Goal: Transaction & Acquisition: Purchase product/service

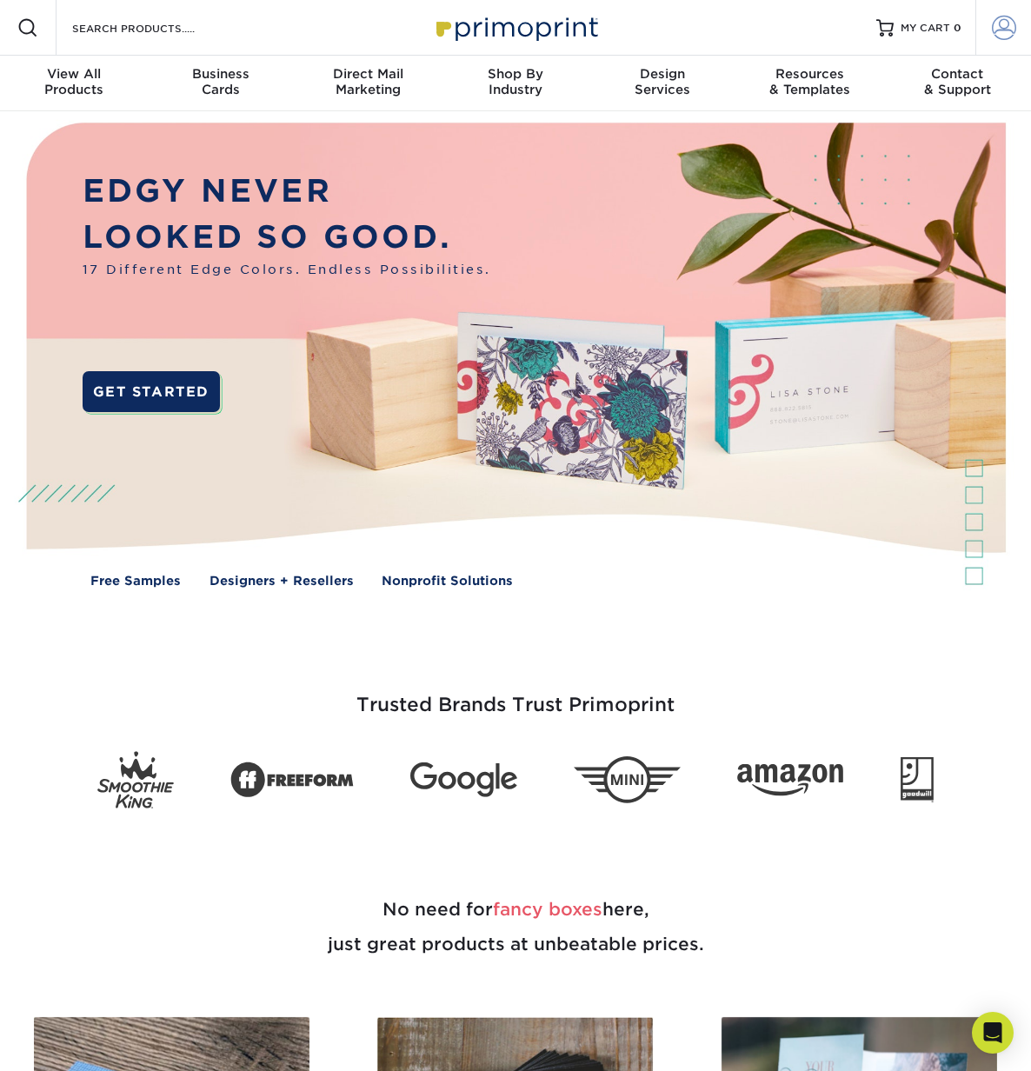
click at [1025, 32] on link "Account" at bounding box center [1004, 28] width 56 height 56
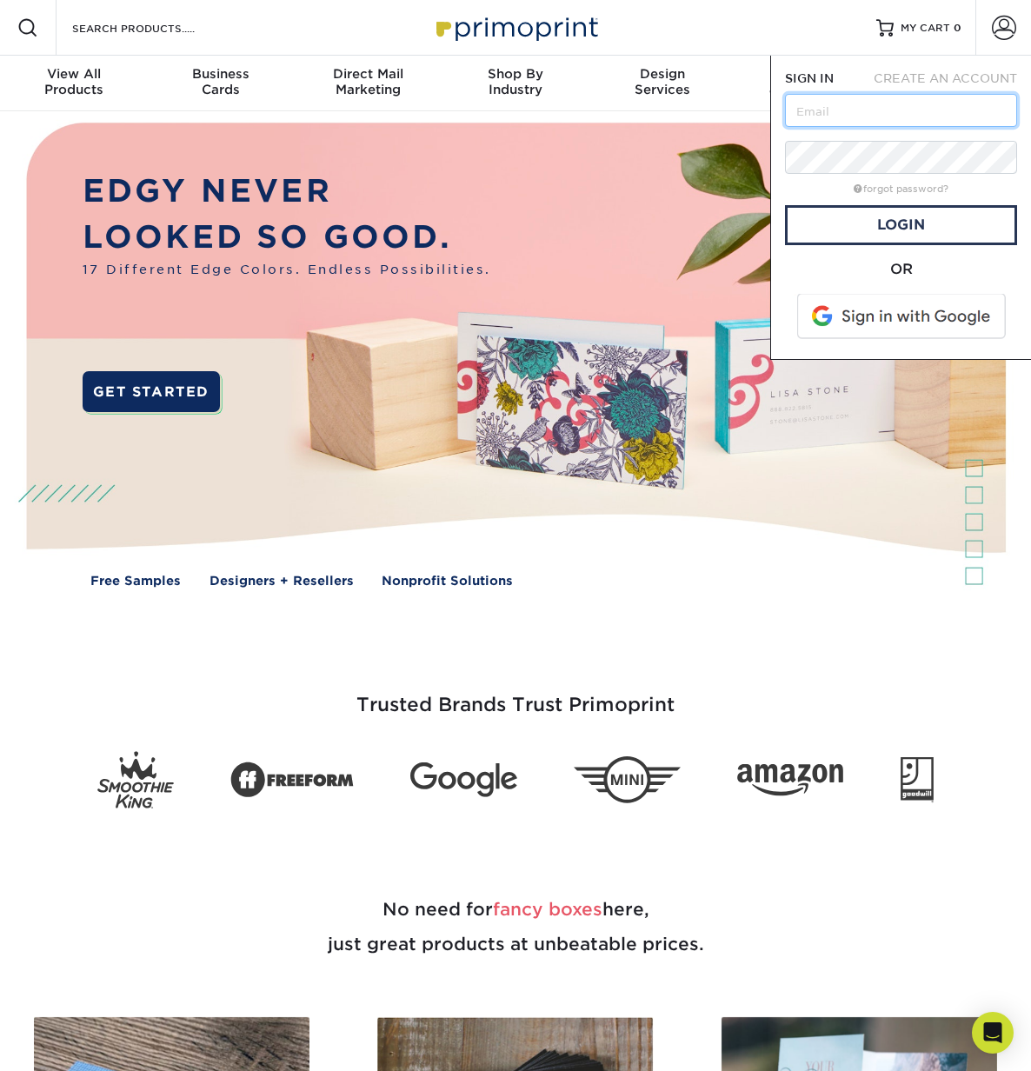
click at [847, 103] on input "text" at bounding box center [901, 110] width 232 height 33
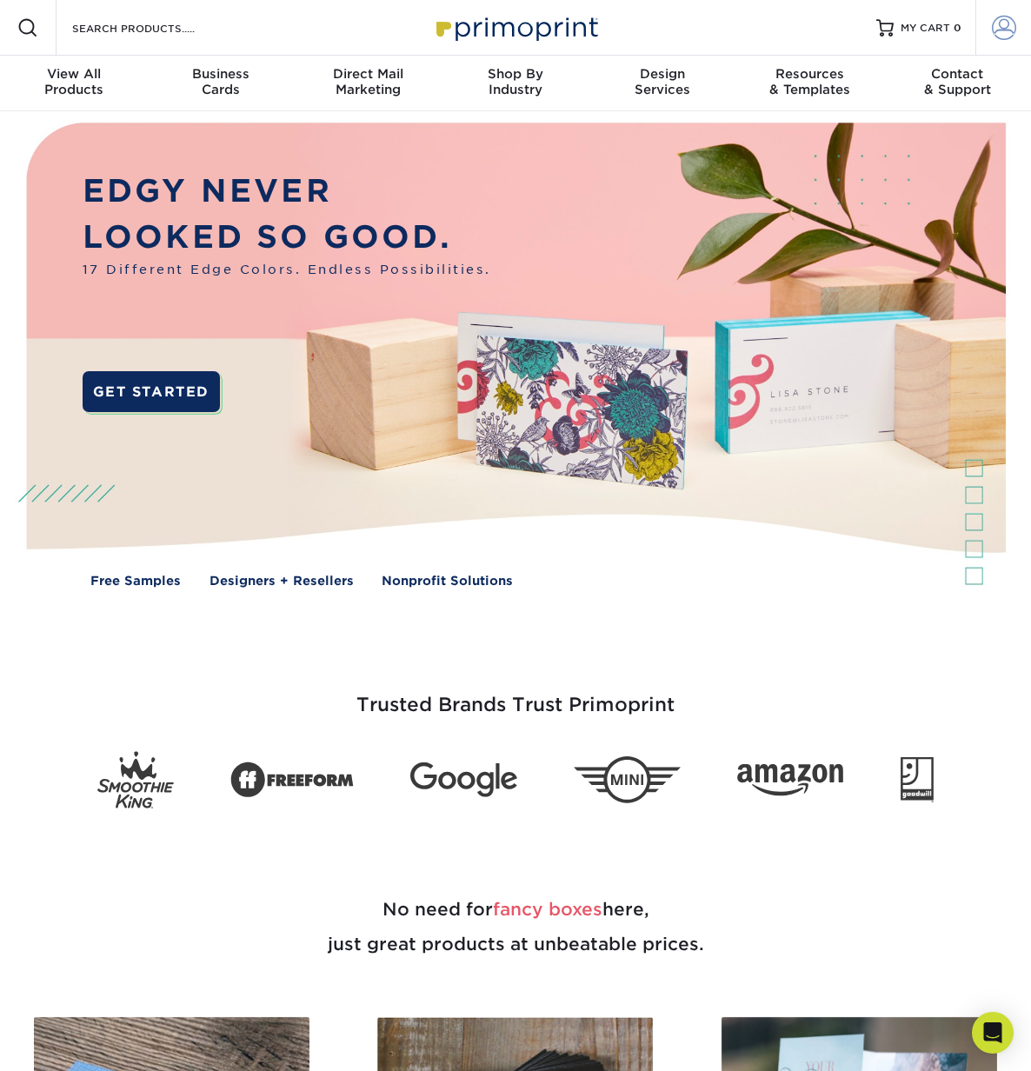
click at [1009, 24] on span at bounding box center [1004, 28] width 24 height 24
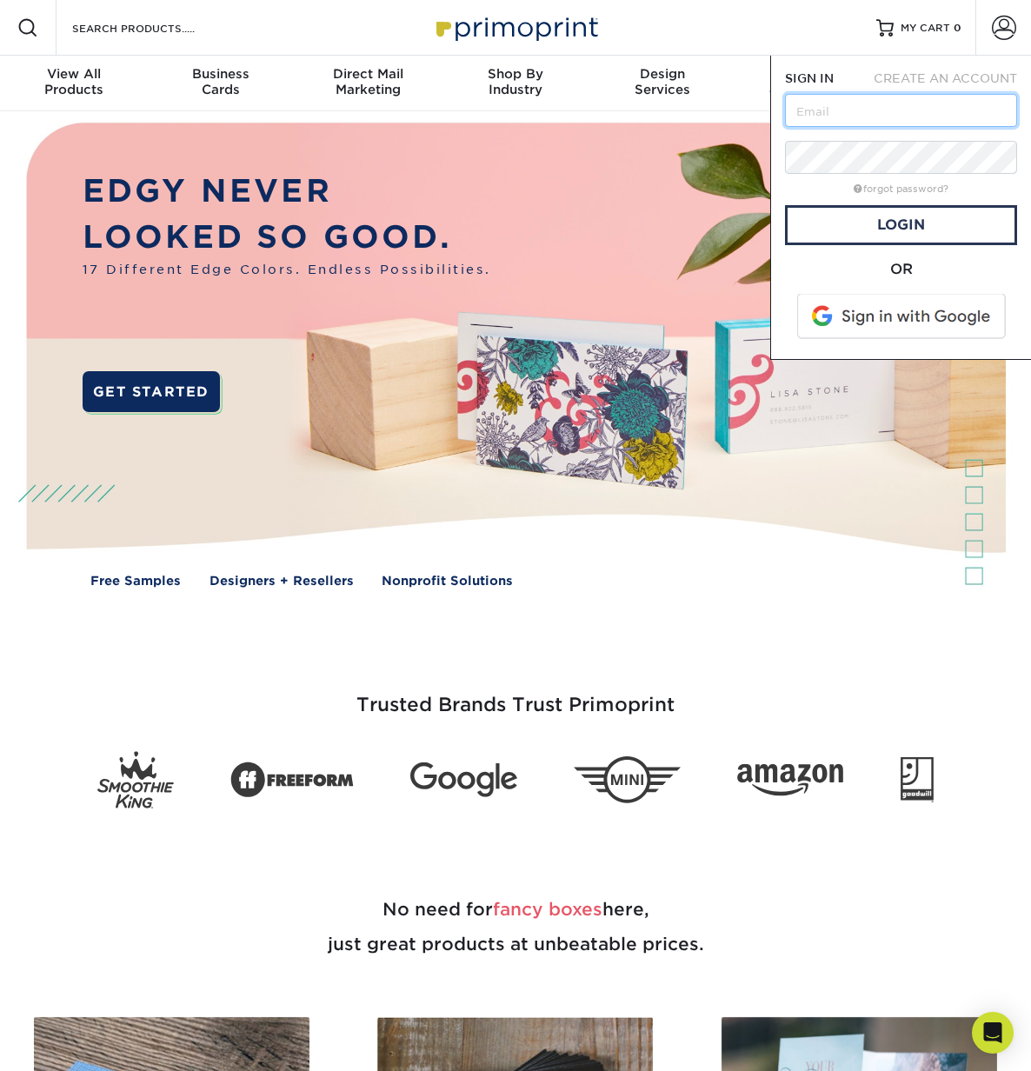
type input "[PERSON_NAME][EMAIL_ADDRESS][PERSON_NAME][DOMAIN_NAME]"
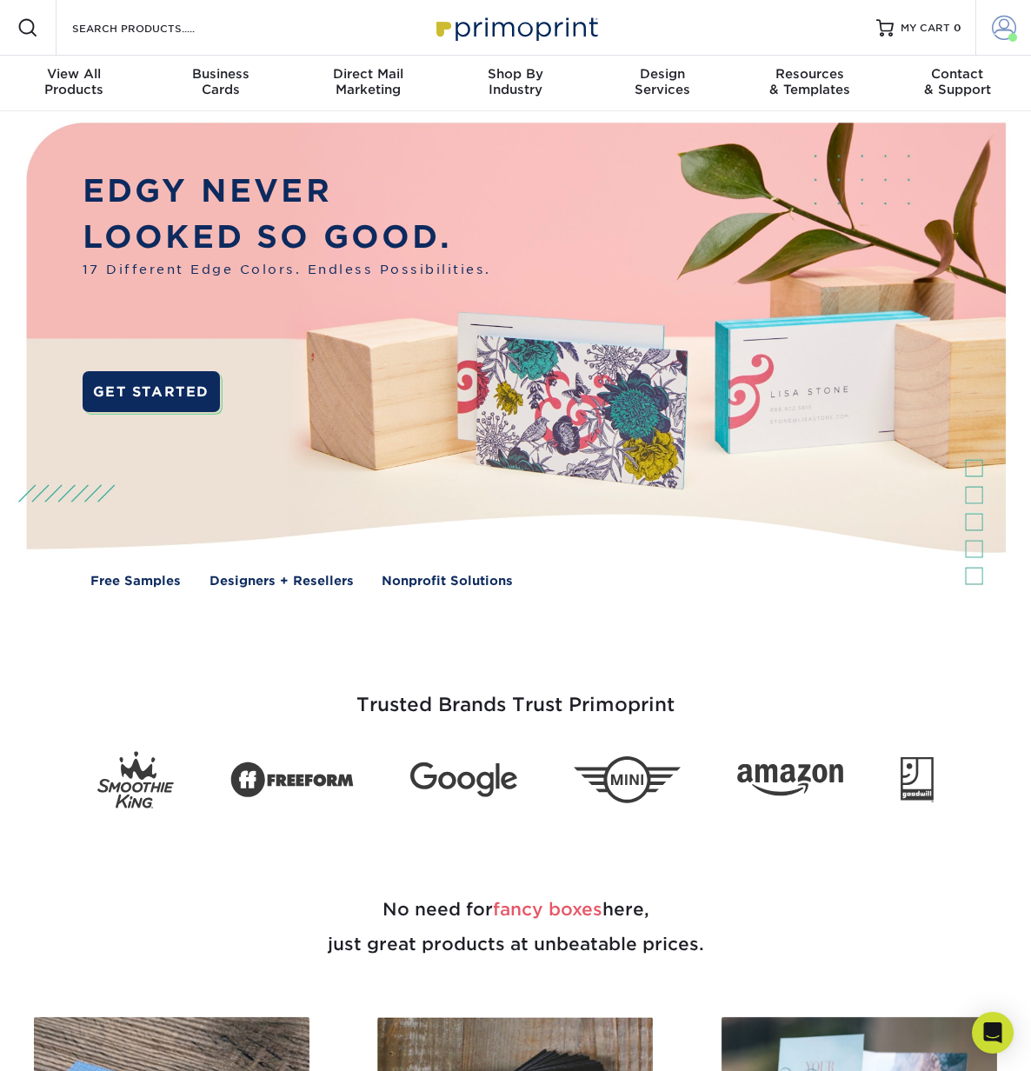
click at [1011, 35] on span at bounding box center [1013, 37] width 9 height 9
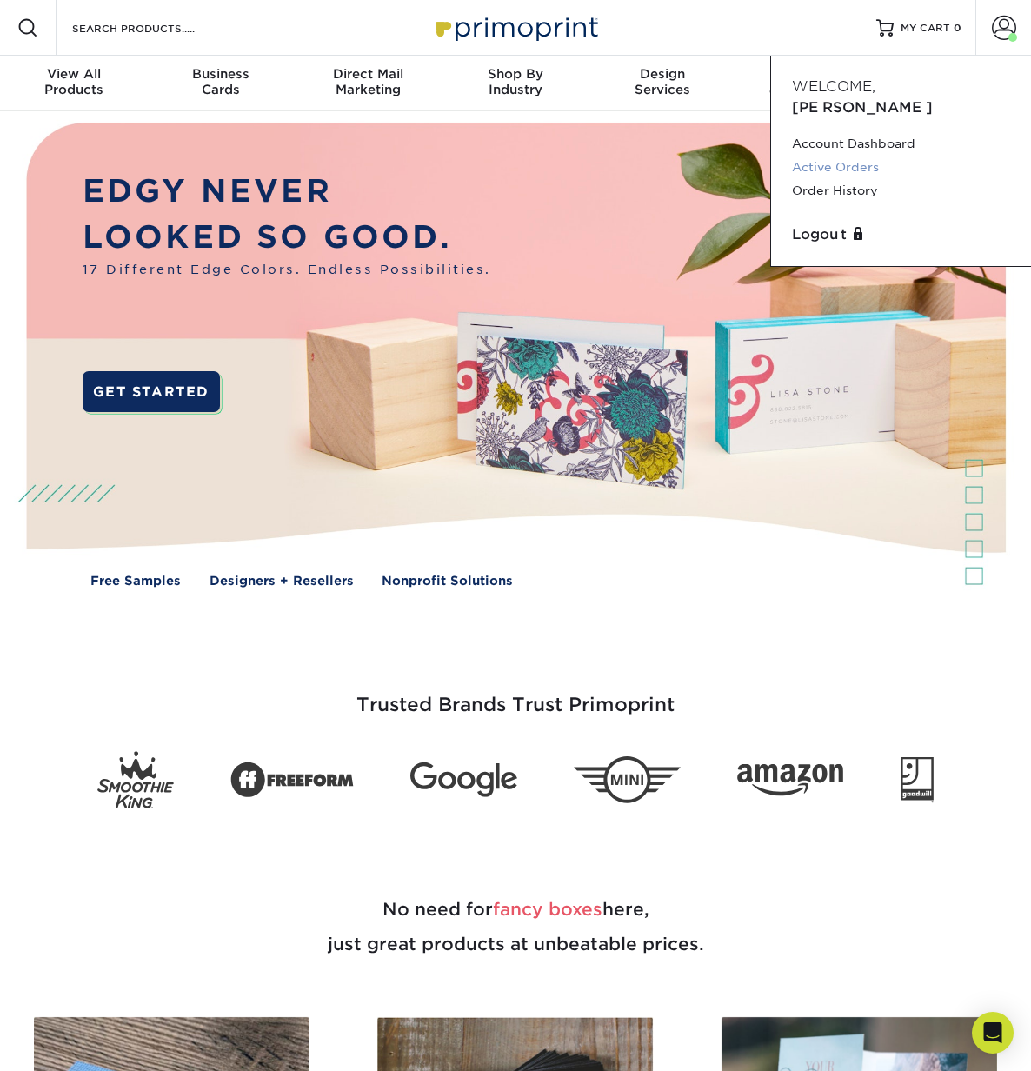
click at [868, 156] on link "Active Orders" at bounding box center [901, 167] width 218 height 23
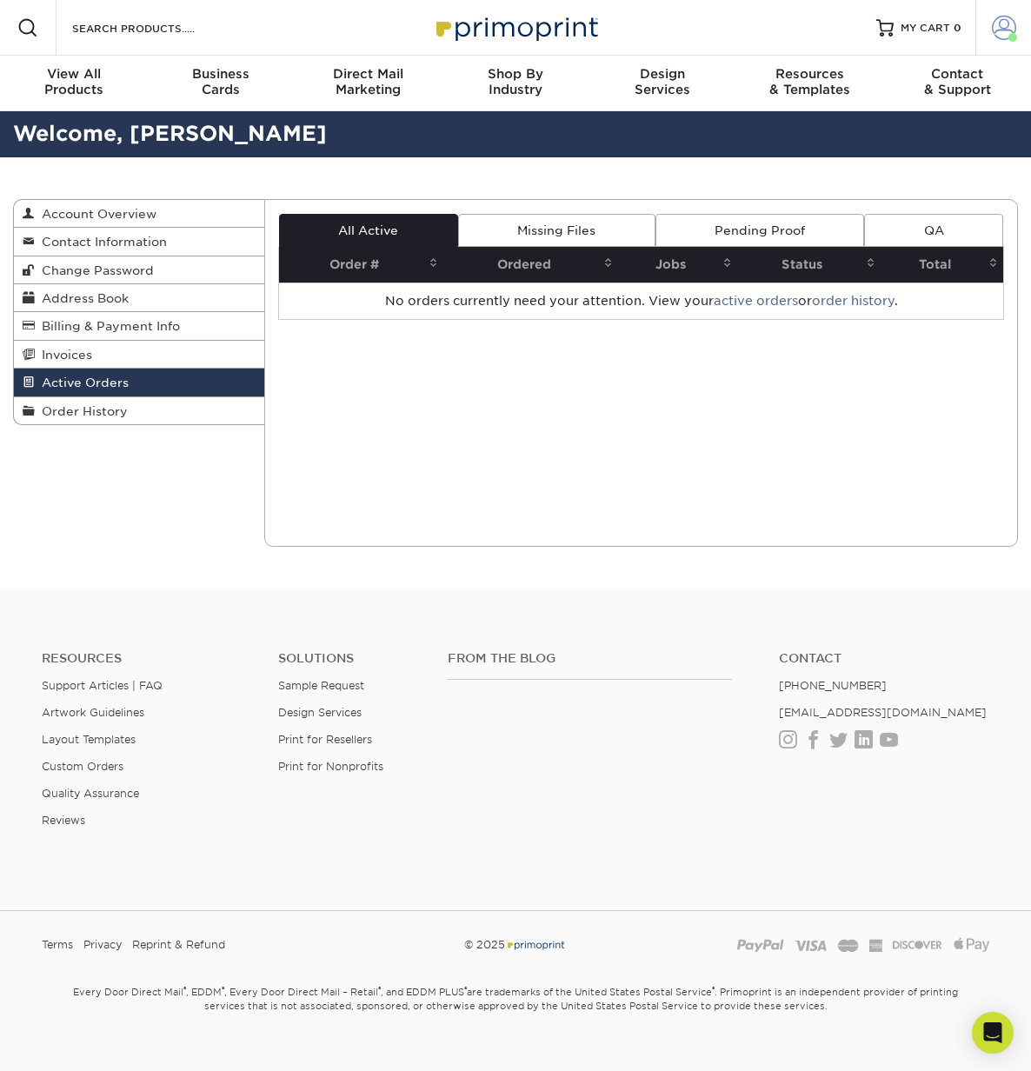
click at [1001, 30] on span at bounding box center [1004, 28] width 24 height 24
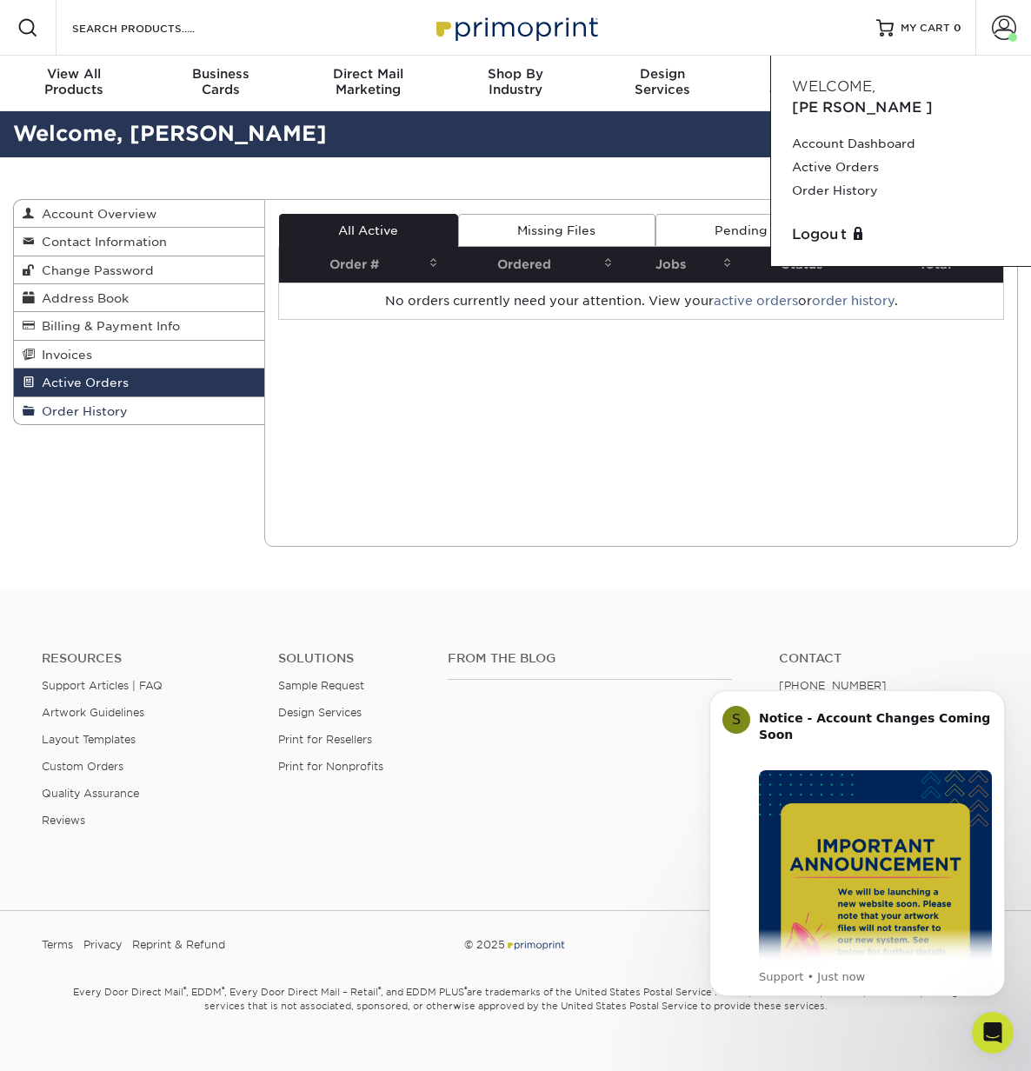
click at [76, 417] on span "Order History" at bounding box center [81, 411] width 93 height 14
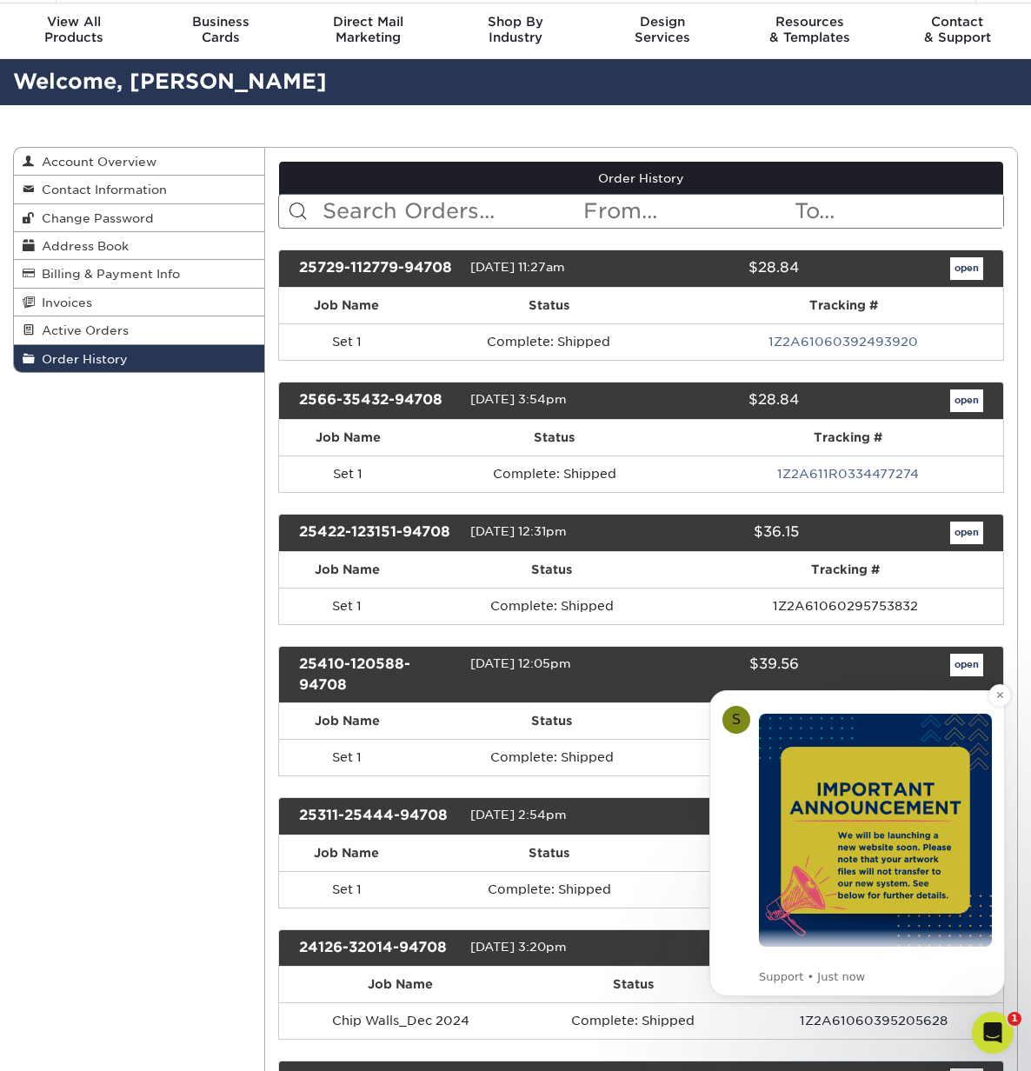
scroll to position [119, 0]
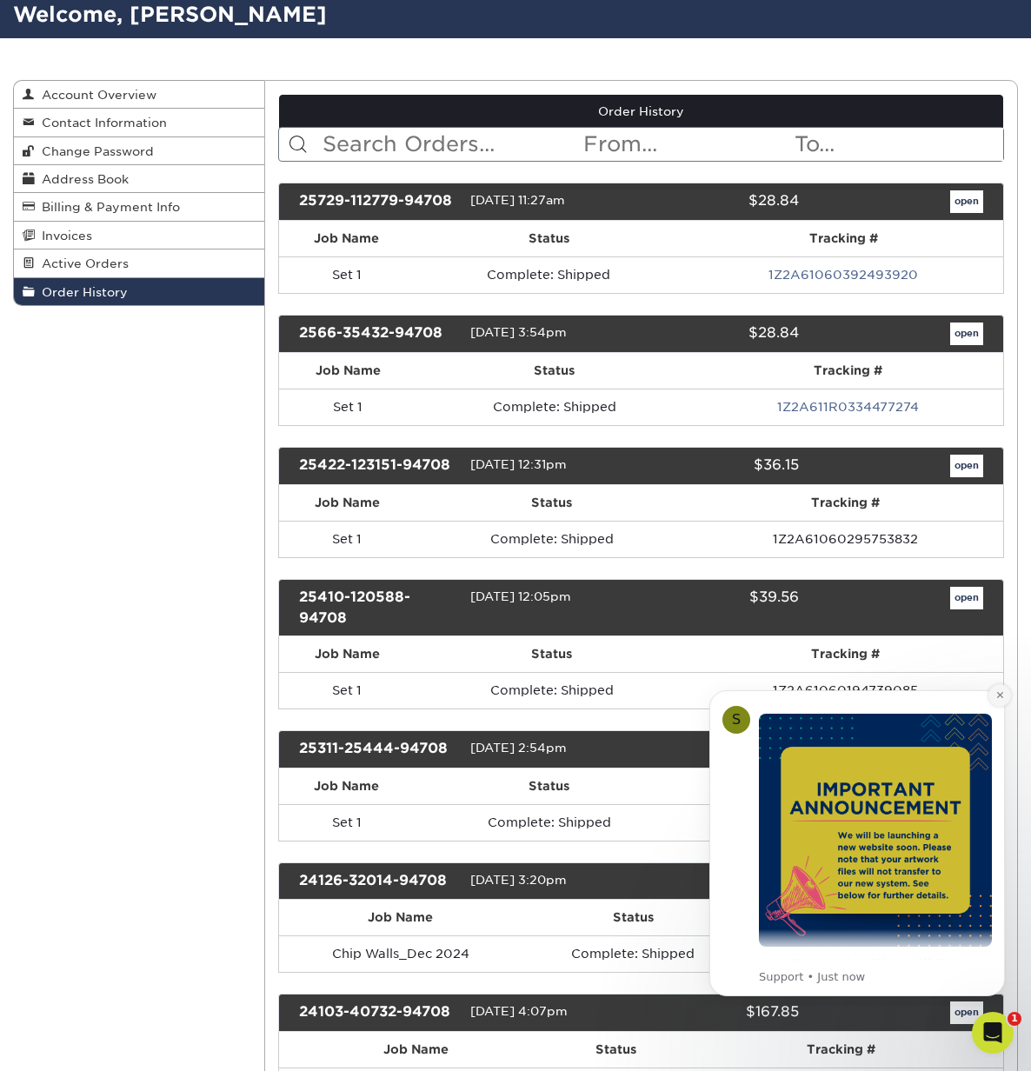
click at [1005, 694] on button "Dismiss notification" at bounding box center [1000, 695] width 23 height 23
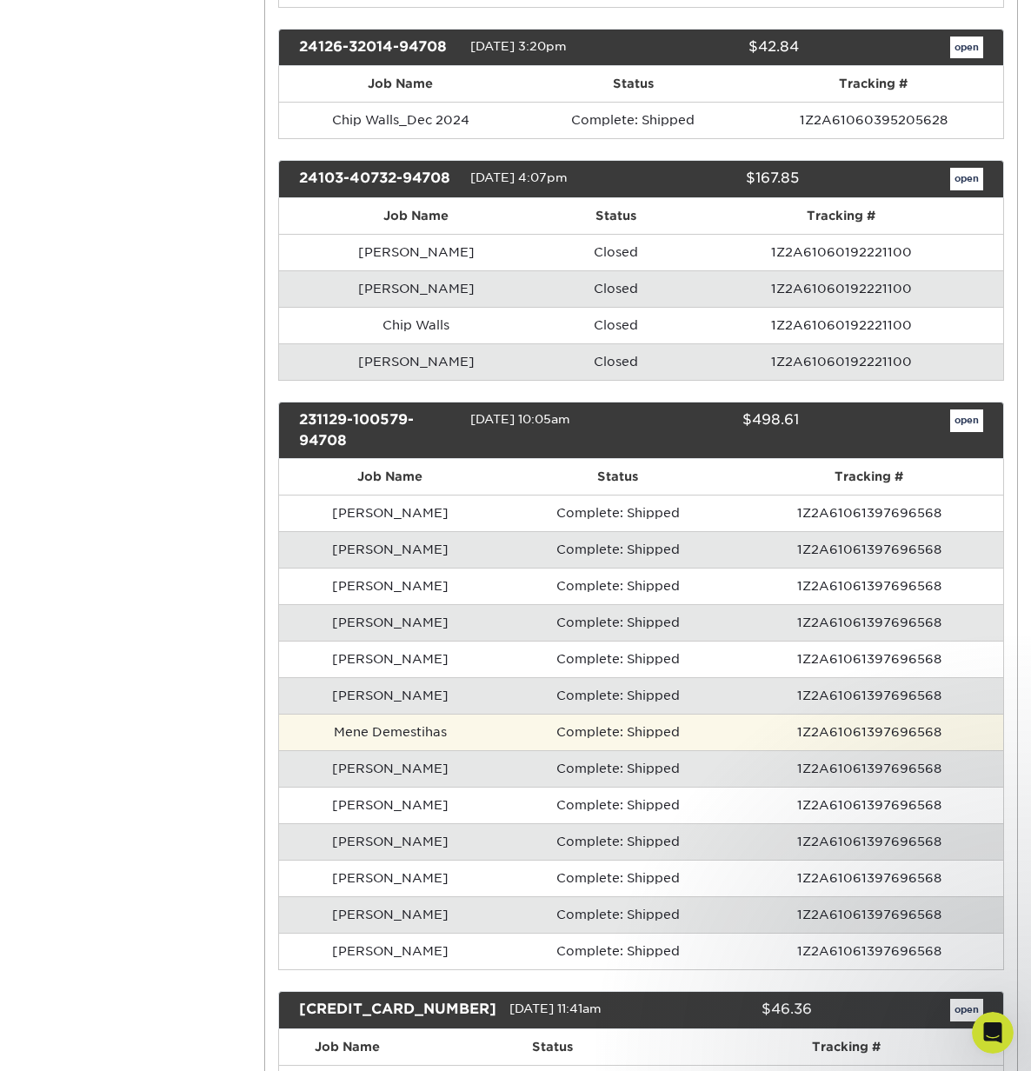
scroll to position [954, 0]
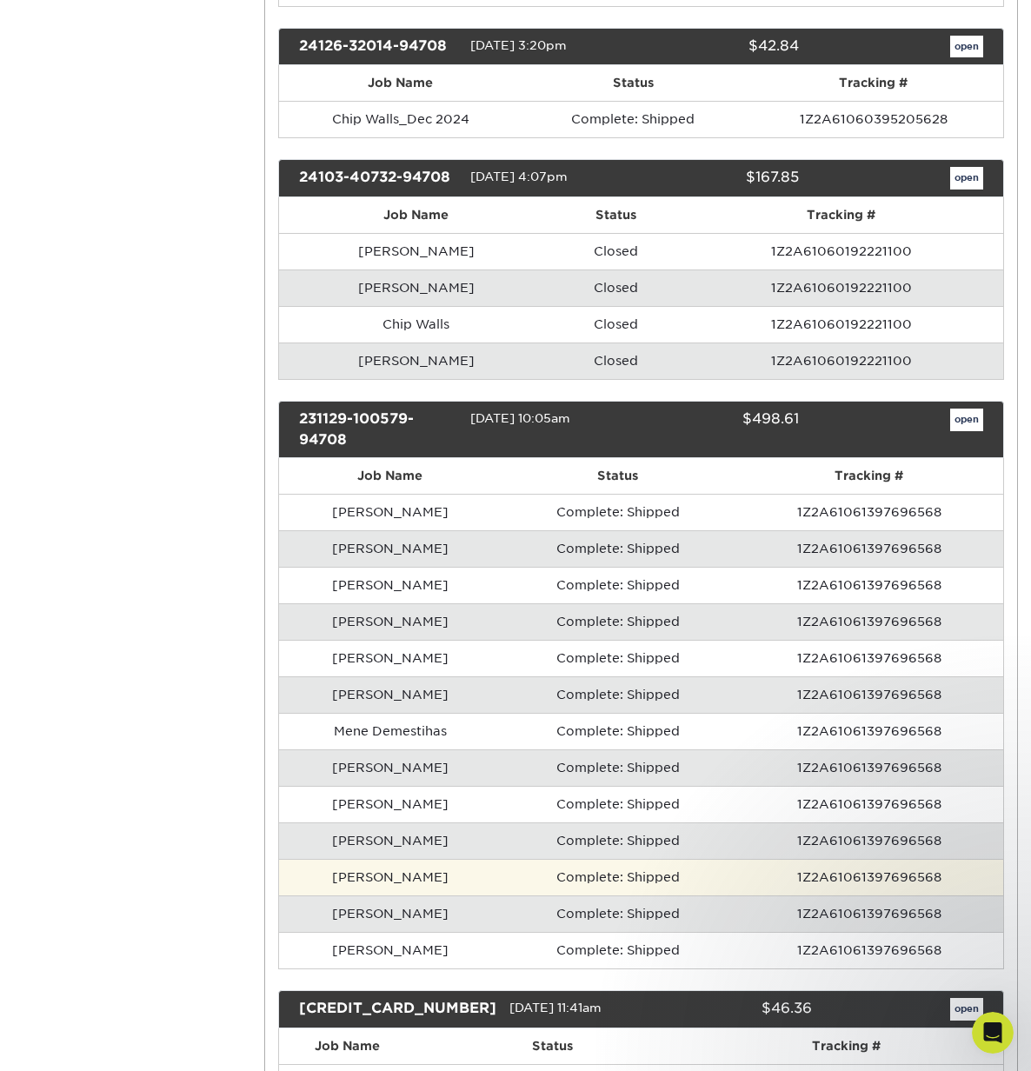
click at [551, 880] on td "Complete: Shipped" at bounding box center [619, 877] width 234 height 37
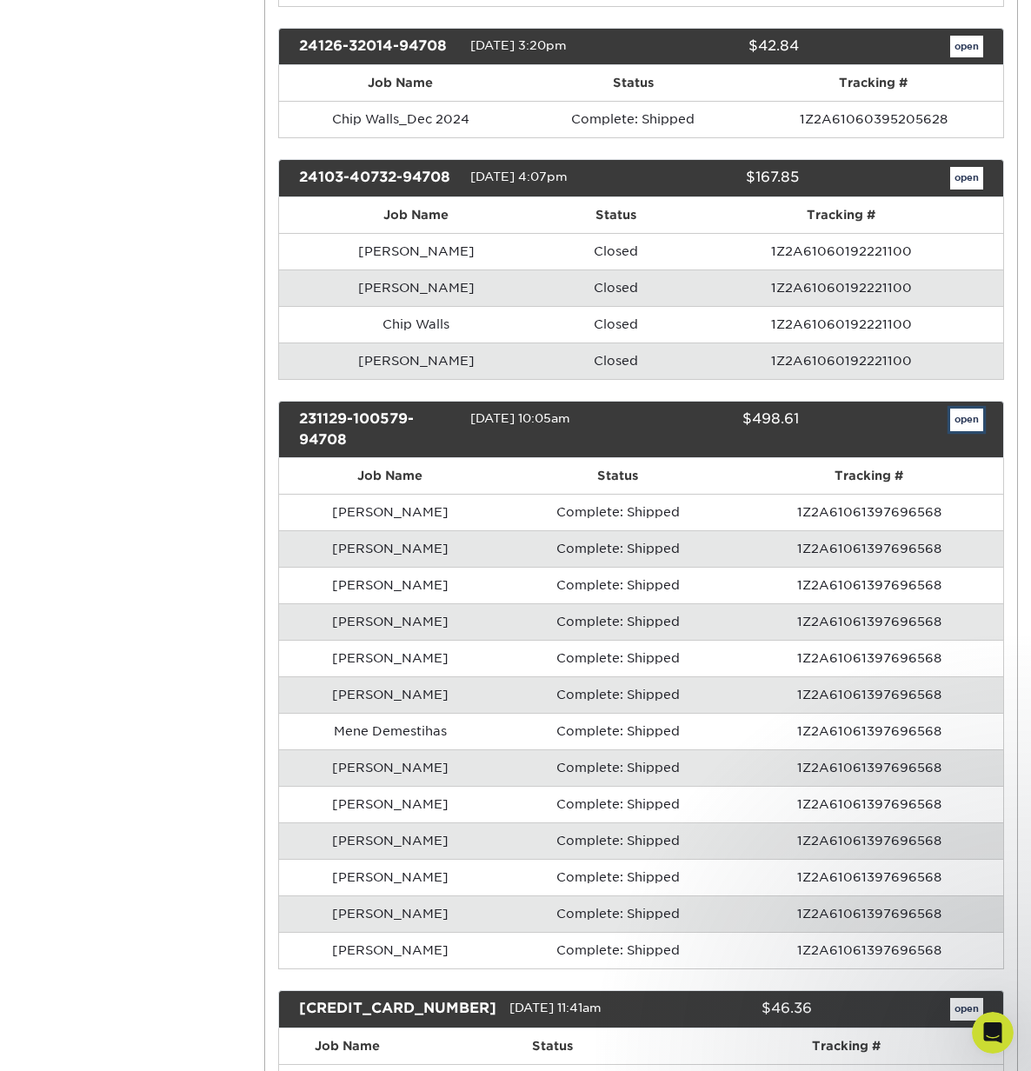
click at [959, 416] on link "open" at bounding box center [966, 420] width 33 height 23
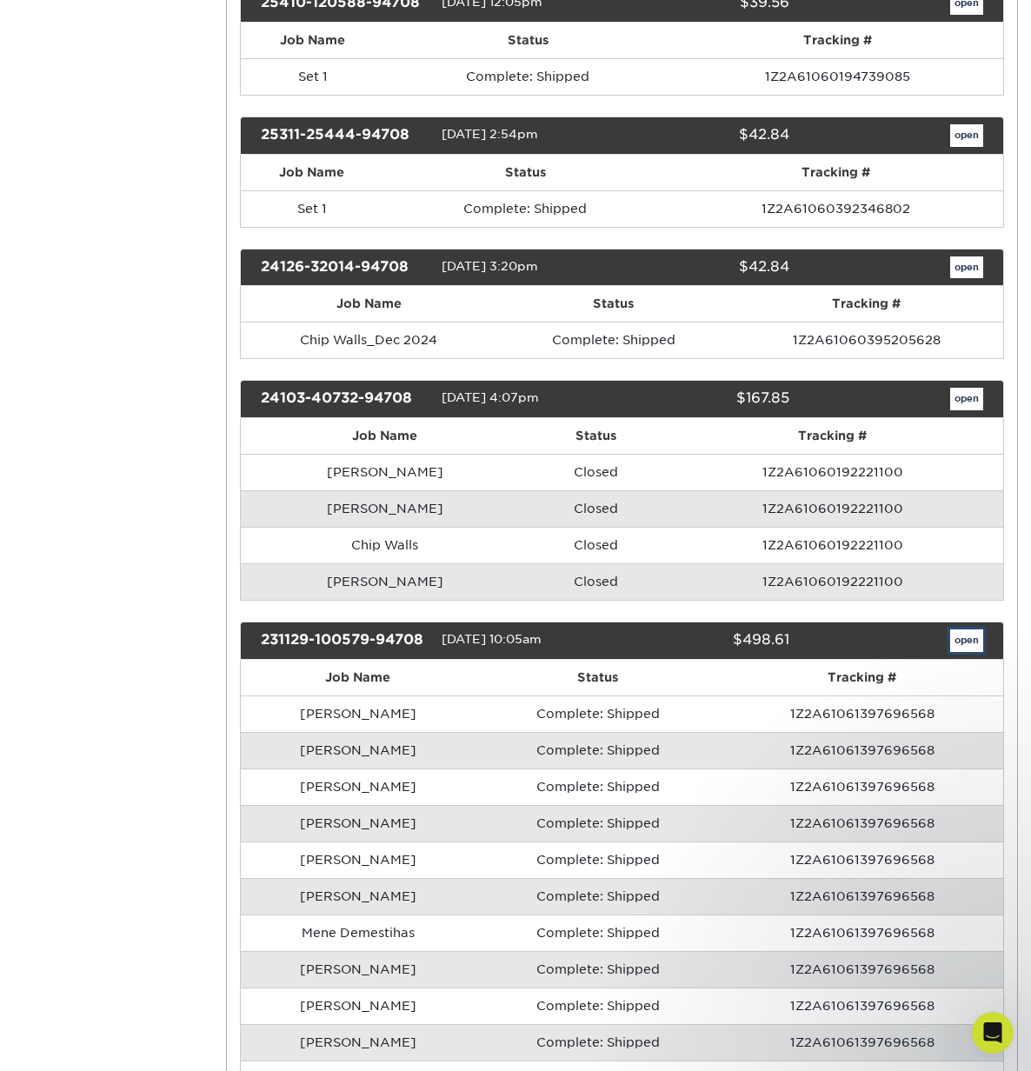
scroll to position [0, 0]
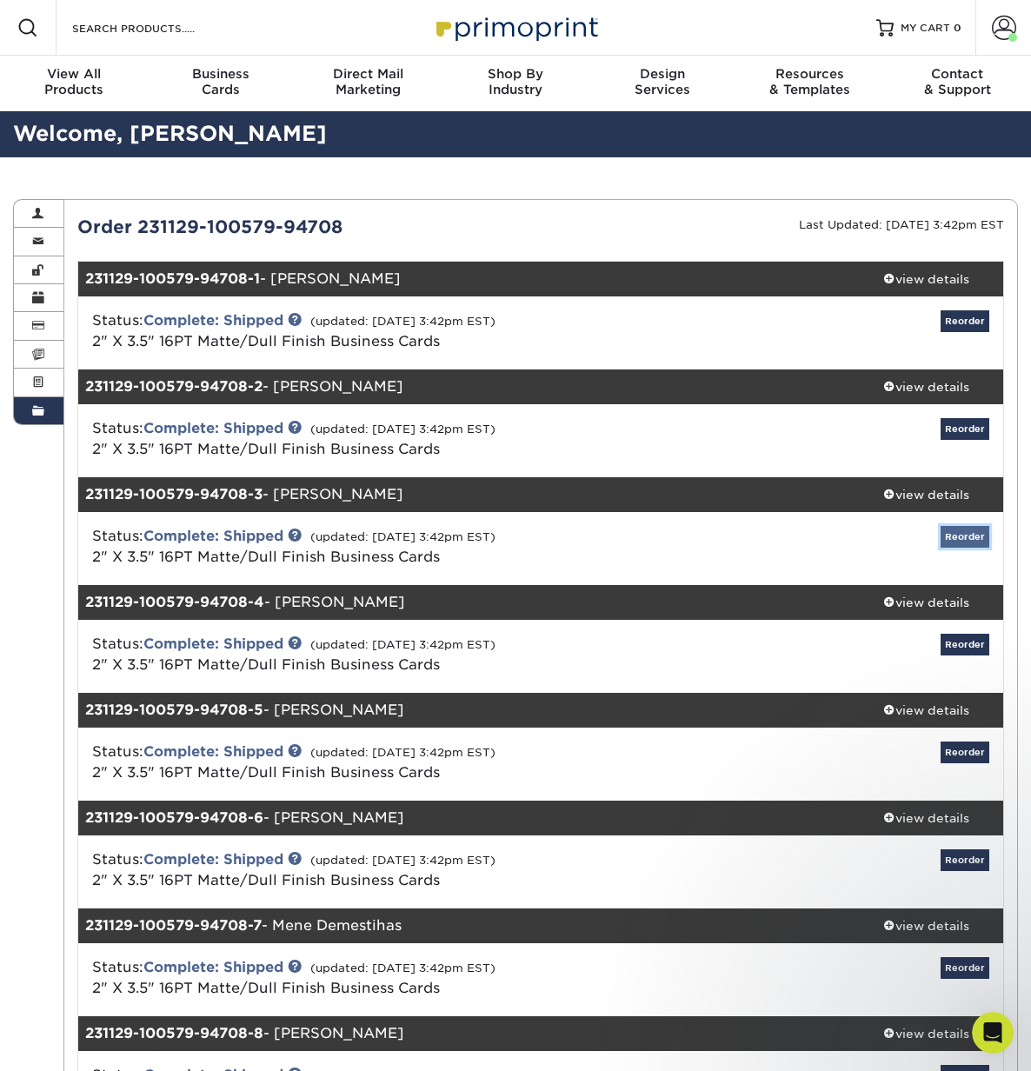
click at [963, 540] on link "Reorder" at bounding box center [965, 537] width 49 height 22
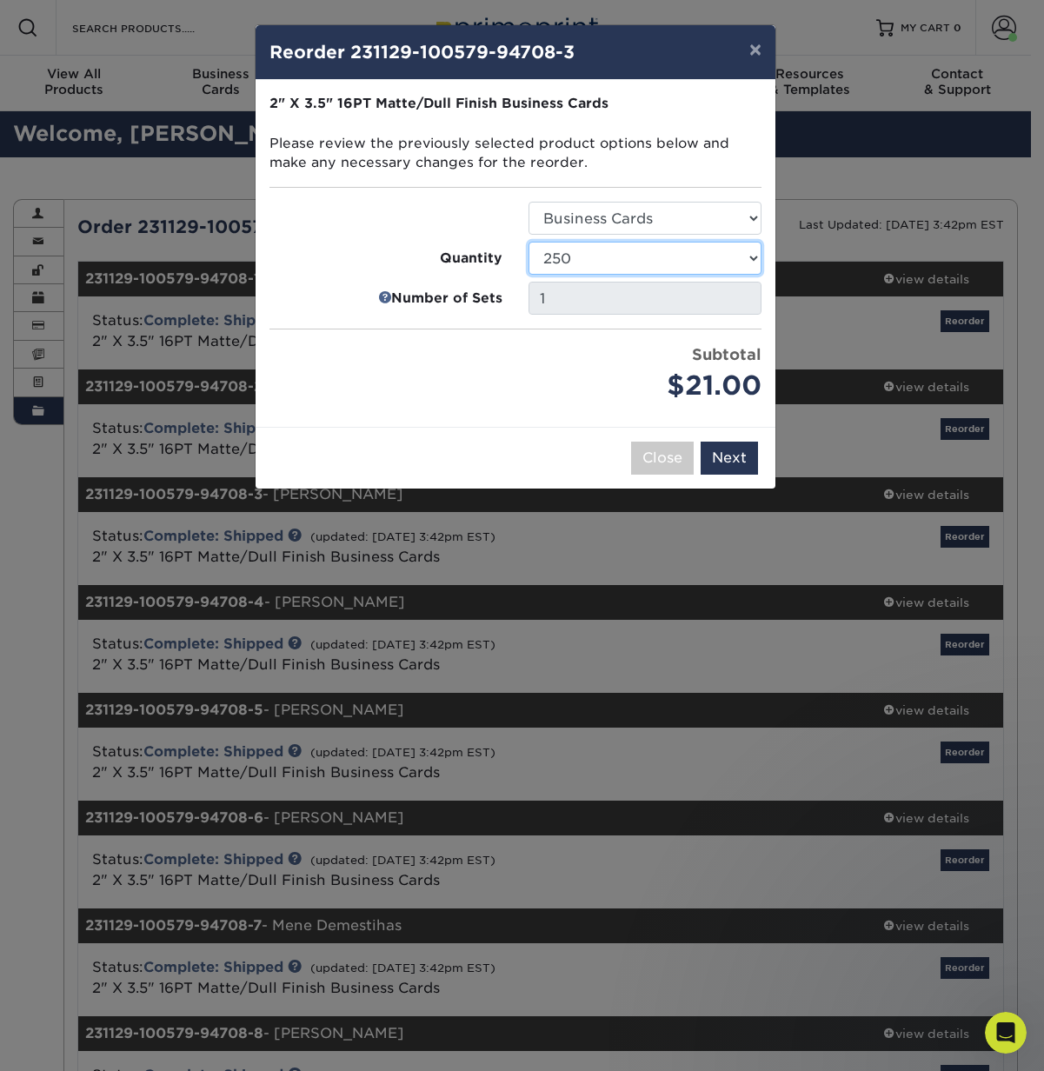
click at [747, 261] on select "100 250 500 1000 2500 5000 7500 10000 15000 20000 25000 30000 35000 40000 45000…" at bounding box center [645, 258] width 233 height 33
select select "8a3a0fd1-38ae-49a0-8736-3fedadc3dc93"
click at [529, 242] on select "100 250 500 1000 2500 5000 7500 10000 15000 20000 25000 30000 35000 40000 45000…" at bounding box center [645, 258] width 233 height 33
click at [735, 450] on button "Next" at bounding box center [729, 458] width 57 height 33
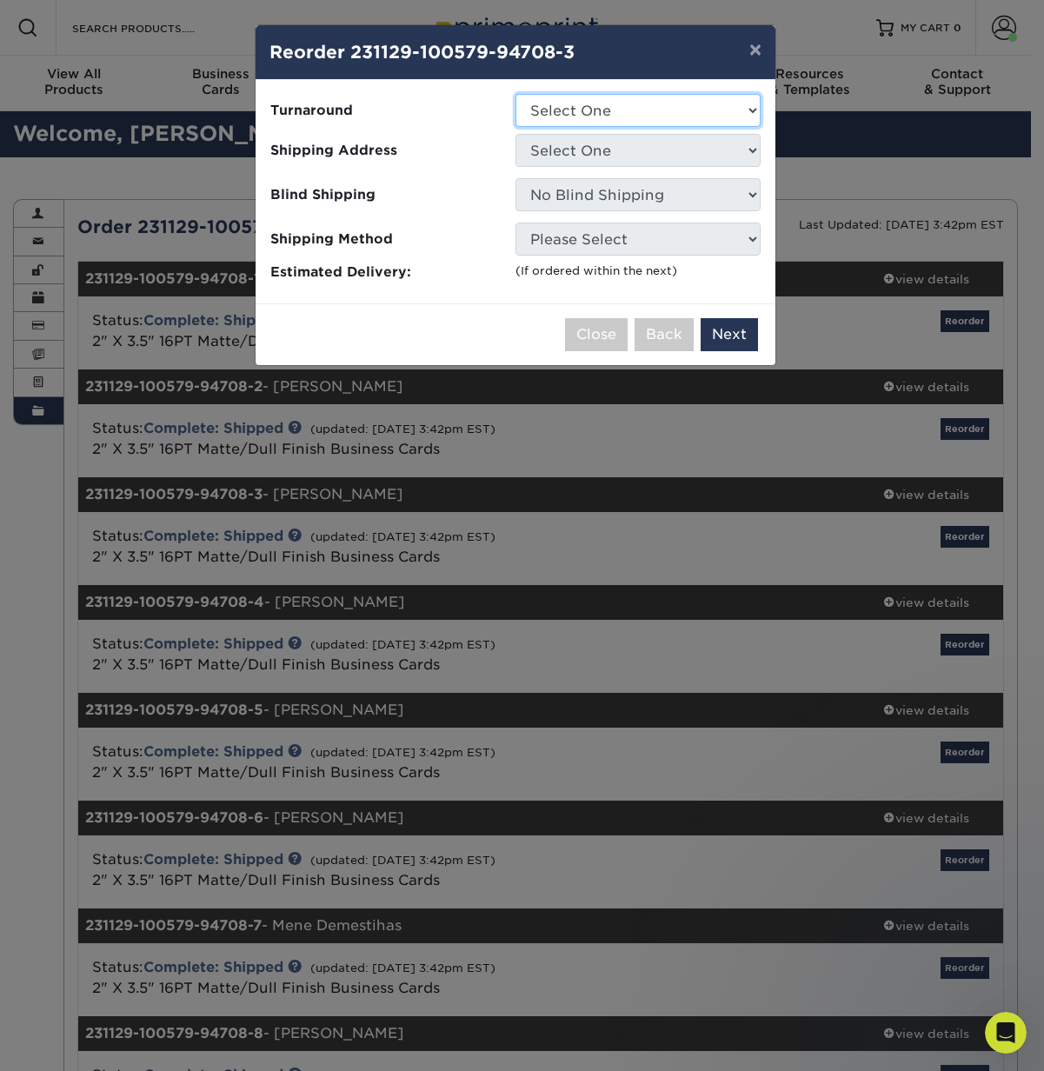
click at [673, 115] on select "Select One 2-4 Business Days 2 Day Next Business Day" at bounding box center [638, 110] width 245 height 33
select select "c2e4b62e-f2c4-4838-a8c2-a74d48cdd9a8"
click at [516, 94] on select "Select One 2-4 Business Days 2 Day Next Business Day" at bounding box center [638, 110] width 245 height 33
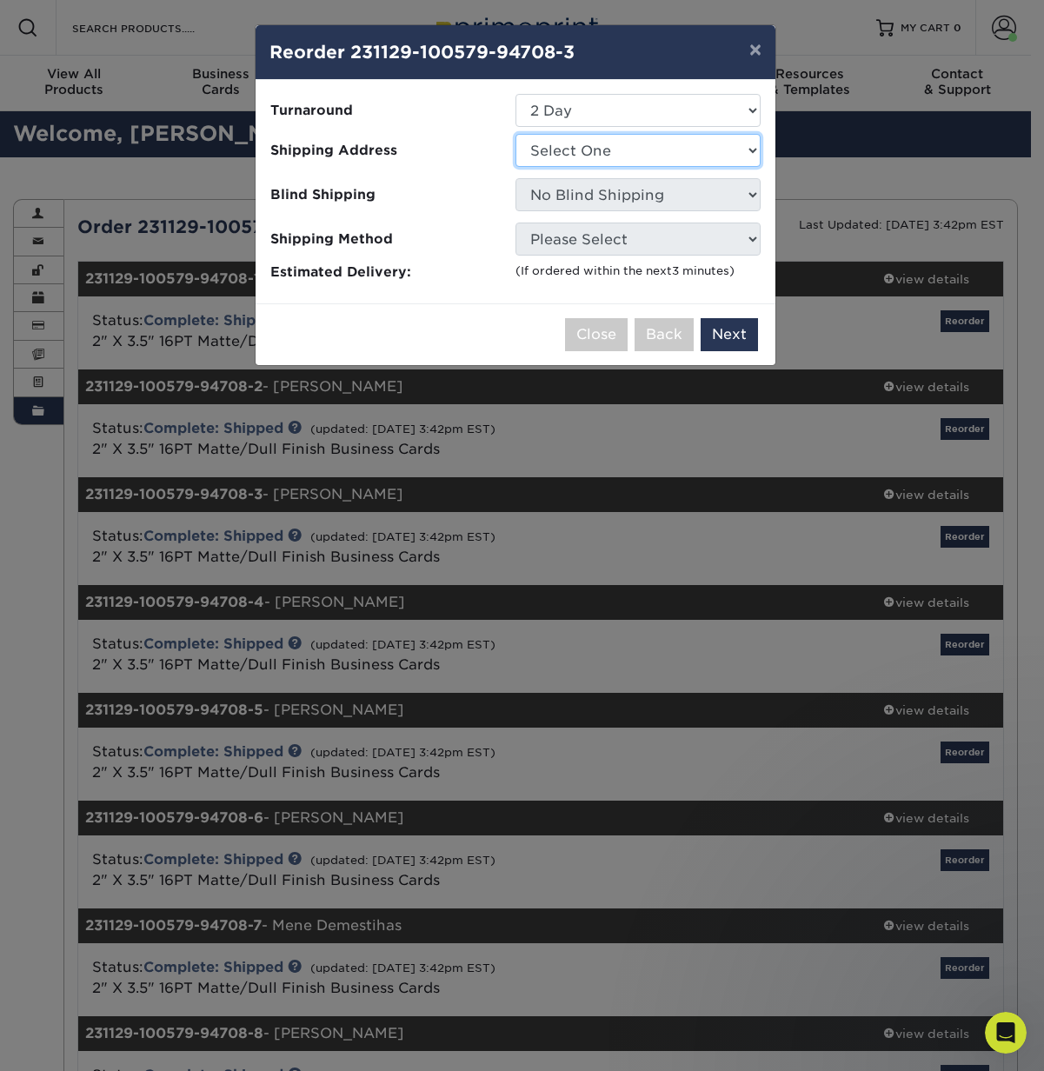
click at [657, 157] on select "Select One Chip Walls Home Office Larry Movsik Rebecca Rickarts Samantha Lanzra…" at bounding box center [638, 150] width 245 height 33
click at [740, 151] on select "Select One Chip Walls Home Office Larry Movsik Rebecca Rickarts Samantha Lanzra…" at bounding box center [638, 150] width 245 height 33
click at [516, 134] on select "Select One Chip Walls Home Office Larry Movsik Rebecca Rickarts Samantha Lanzra…" at bounding box center [638, 150] width 245 height 33
click at [758, 47] on button "×" at bounding box center [756, 49] width 40 height 49
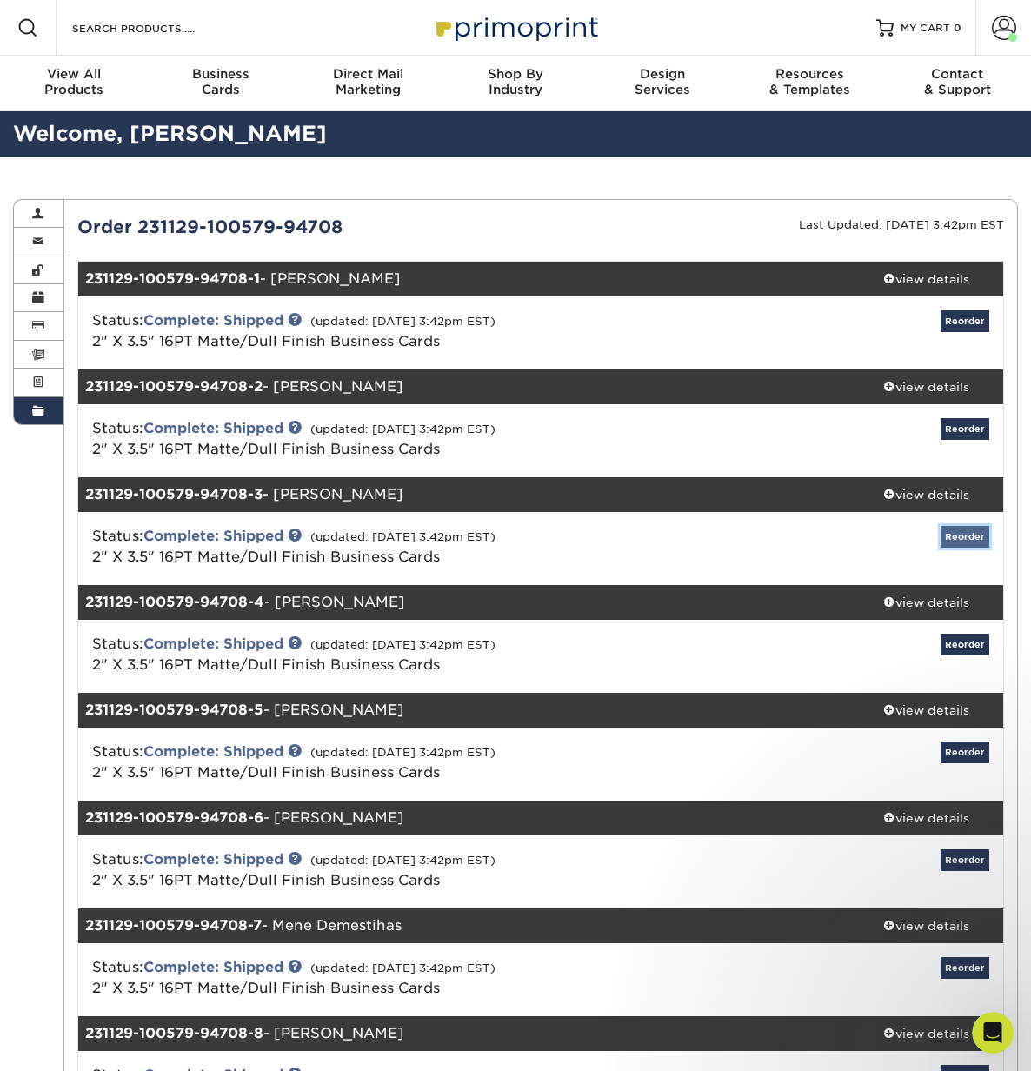
click at [966, 542] on link "Reorder" at bounding box center [965, 537] width 49 height 22
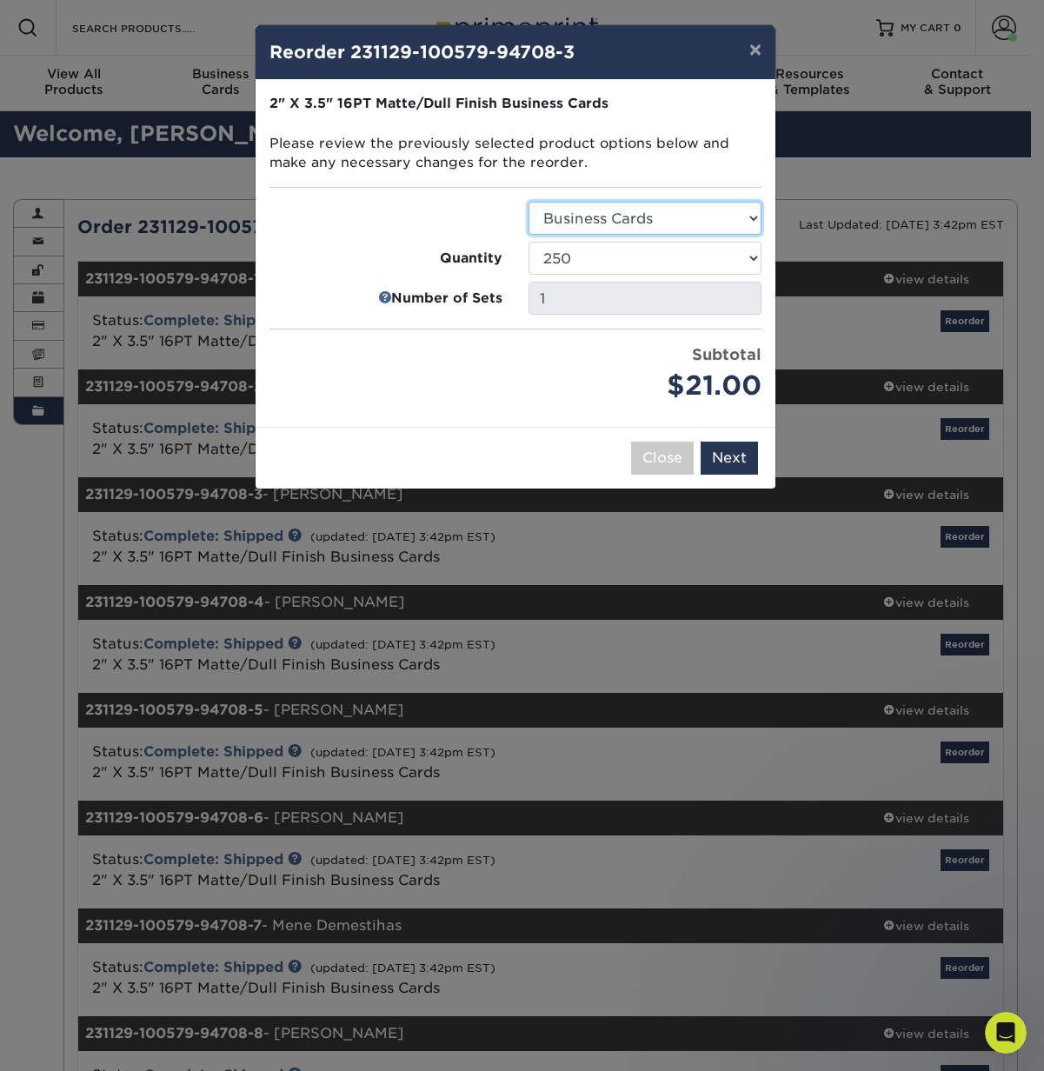
click at [623, 214] on select "Select Option Business Cards" at bounding box center [645, 218] width 233 height 33
click at [628, 266] on select "100 250 500 1000 2500 5000 7500 10000 15000 20000 25000 30000 35000 40000 45000…" at bounding box center [645, 258] width 233 height 33
select select "8a3a0fd1-38ae-49a0-8736-3fedadc3dc93"
click at [529, 242] on select "100 250 500 1000 2500 5000 7500 10000 15000 20000 25000 30000 35000 40000 45000…" at bounding box center [645, 258] width 233 height 33
click at [735, 455] on button "Next" at bounding box center [729, 458] width 57 height 33
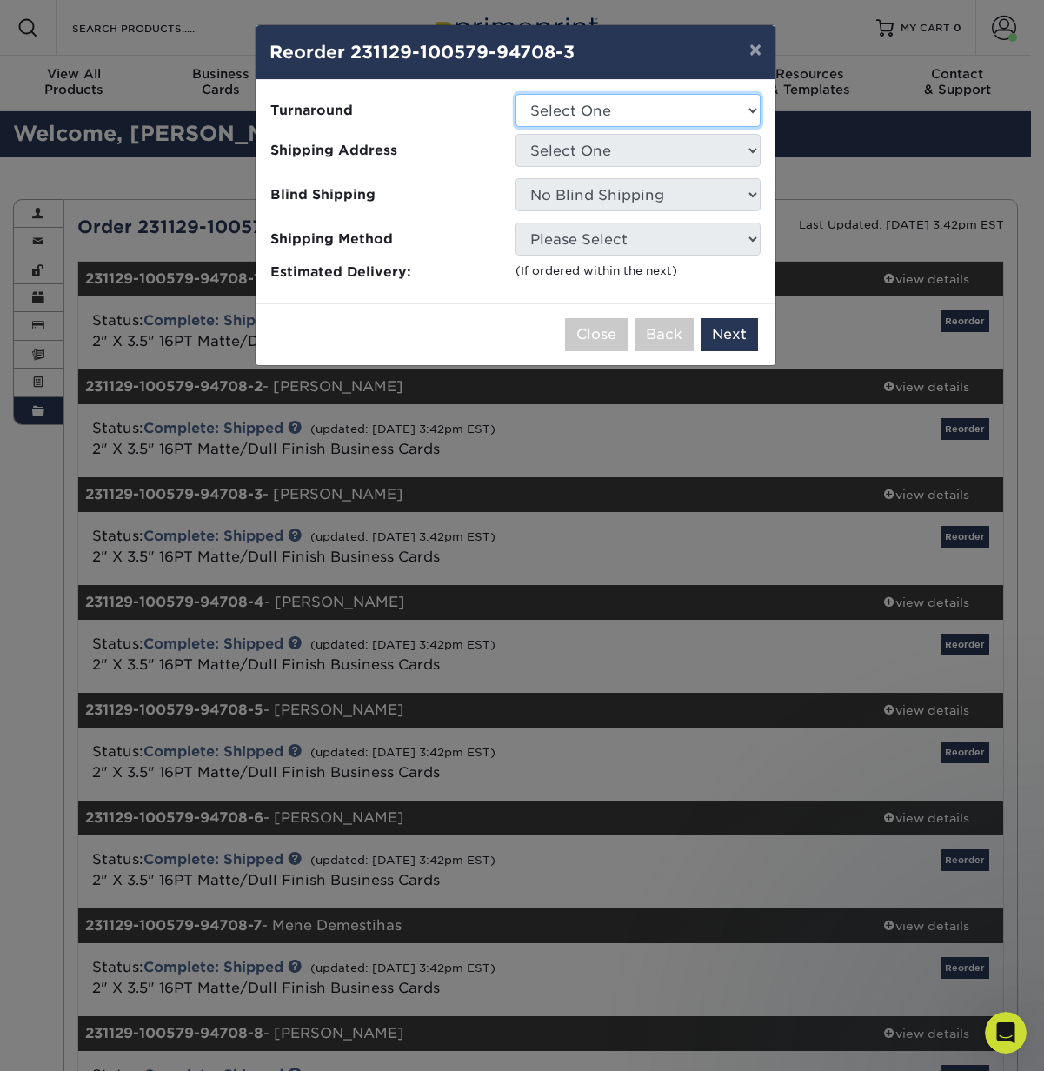
click at [605, 118] on select "Select One 2-4 Business Days 2 Day Next Business Day" at bounding box center [638, 110] width 245 height 33
select select "c2e4b62e-f2c4-4838-a8c2-a74d48cdd9a8"
click at [516, 94] on select "Select One 2-4 Business Days 2 Day Next Business Day" at bounding box center [638, 110] width 245 height 33
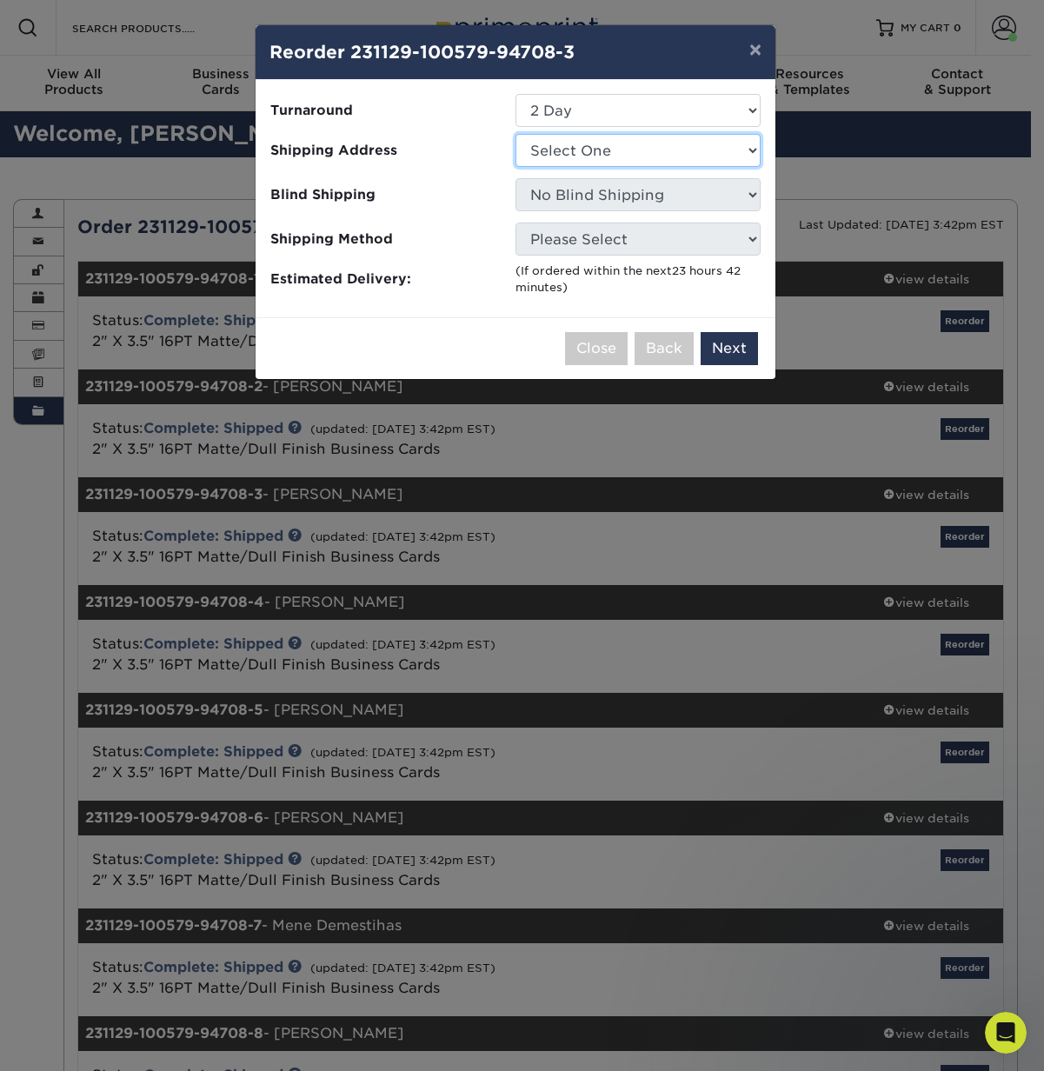
click at [603, 147] on select "Select One Chip Walls Home Office Larry Movsik Rebecca Rickarts Samantha Lanzra…" at bounding box center [638, 150] width 245 height 33
select select "257098"
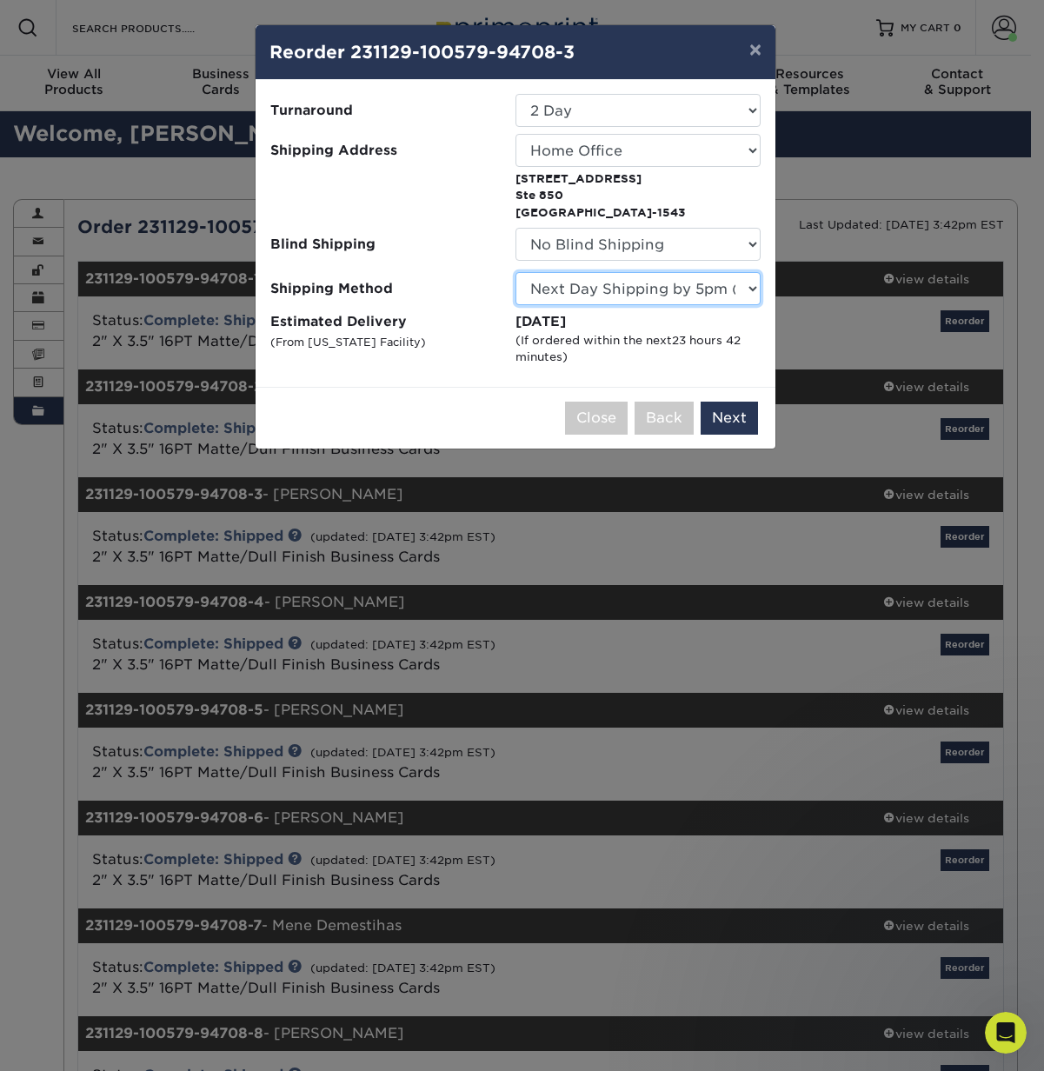
click at [755, 288] on select "Please Select Ground Shipping (+$7.84) 3 Day Shipping Service (+$15.34) 2 Day A…" at bounding box center [638, 288] width 245 height 33
select select "03"
click at [516, 272] on select "Please Select Ground Shipping (+$7.84) 3 Day Shipping Service (+$15.34) 2 Day A…" at bounding box center [638, 288] width 245 height 33
click at [614, 104] on select "Select One 2-4 Business Days 2 Day Next Business Day" at bounding box center [638, 110] width 245 height 33
click at [750, 110] on select "Select One 2-4 Business Days 2 Day Next Business Day" at bounding box center [638, 110] width 245 height 33
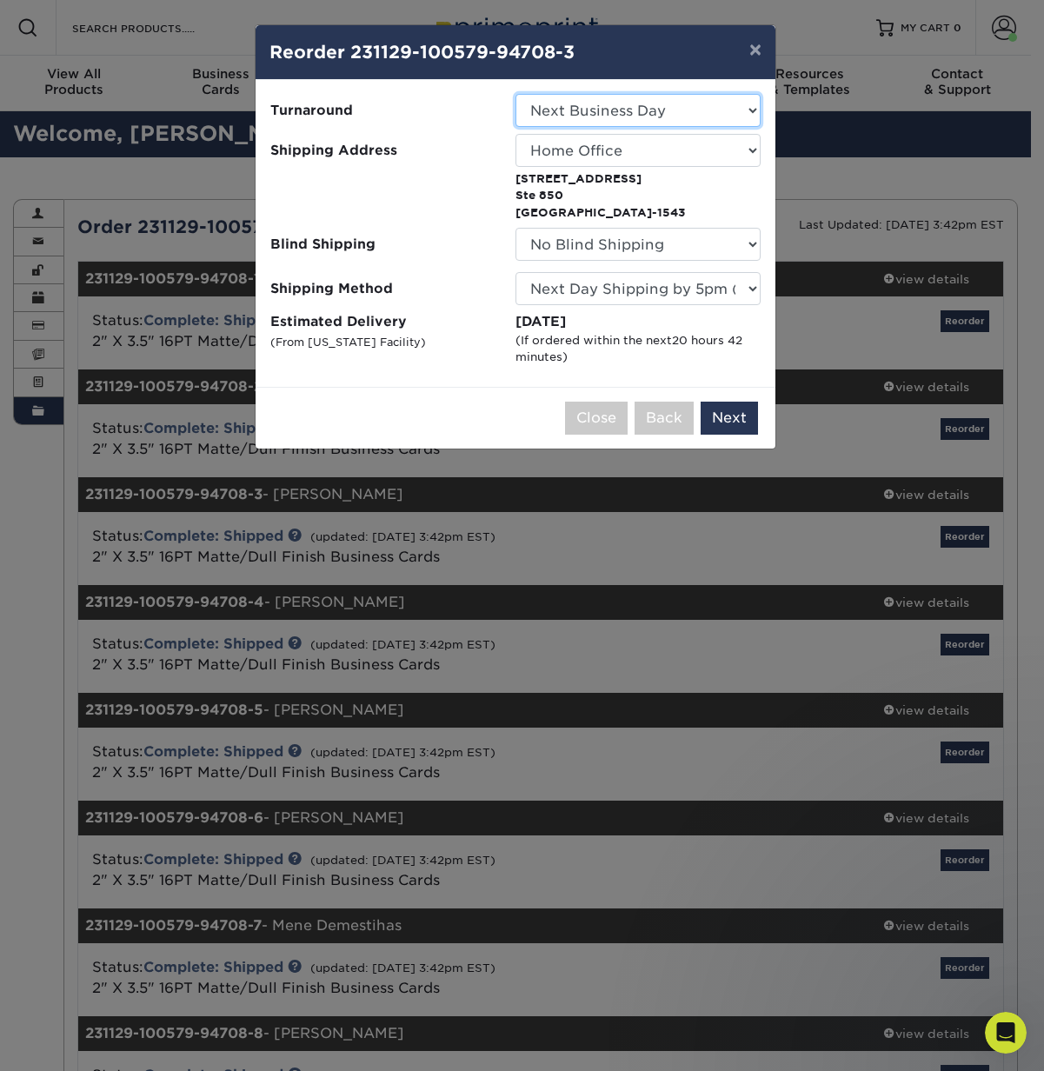
select select "c2e4b62e-f2c4-4838-a8c2-a74d48cdd9a8"
click at [755, 288] on select "Please Select Ground Shipping (+$7.84) 3 Day Shipping Service (+$15.34) 2 Day A…" at bounding box center [638, 288] width 245 height 33
select select "03"
click at [516, 272] on select "Please Select Ground Shipping (+$7.84) 3 Day Shipping Service (+$15.34) 2 Day A…" at bounding box center [638, 288] width 245 height 33
click at [613, 115] on select "Select One 2-4 Business Days 2 Day Next Business Day" at bounding box center [638, 110] width 245 height 33
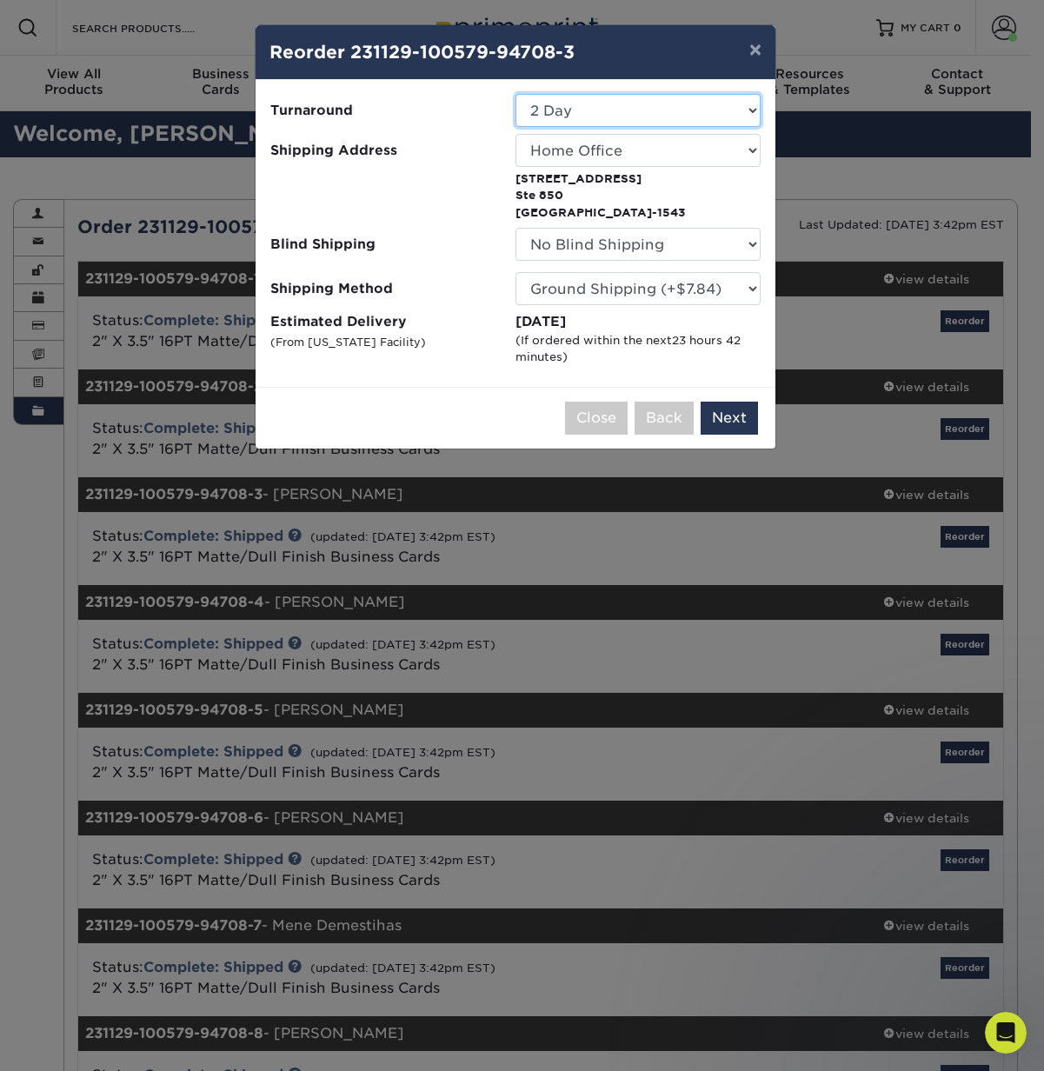
select select "64c822c2-3af2-41d2-bec4-d4207c89befa"
click at [695, 291] on select "Please Select Ground Shipping (+$7.84) 3 Day Shipping Service (+$15.34) 2 Day A…" at bounding box center [638, 288] width 245 height 33
select select "03"
click at [516, 272] on select "Please Select Ground Shipping (+$7.84) 3 Day Shipping Service (+$15.34) 2 Day A…" at bounding box center [638, 288] width 245 height 33
click at [752, 416] on button "Next" at bounding box center [729, 418] width 57 height 33
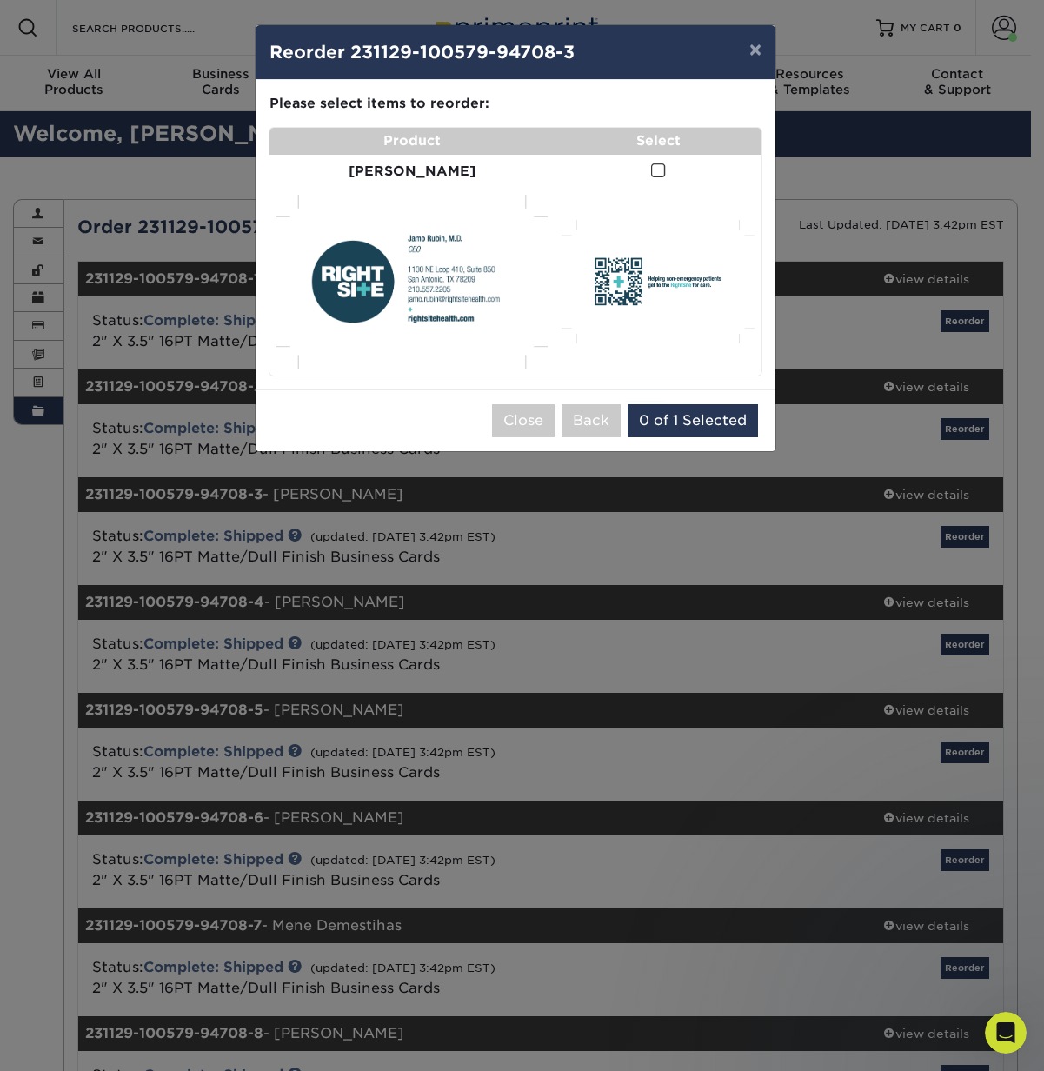
click at [390, 196] on img at bounding box center [412, 282] width 271 height 174
click at [676, 404] on button "0 of 1 Selected" at bounding box center [693, 420] width 130 height 33
click at [651, 170] on span at bounding box center [658, 171] width 15 height 17
click at [0, 0] on input "checkbox" at bounding box center [0, 0] width 0 height 0
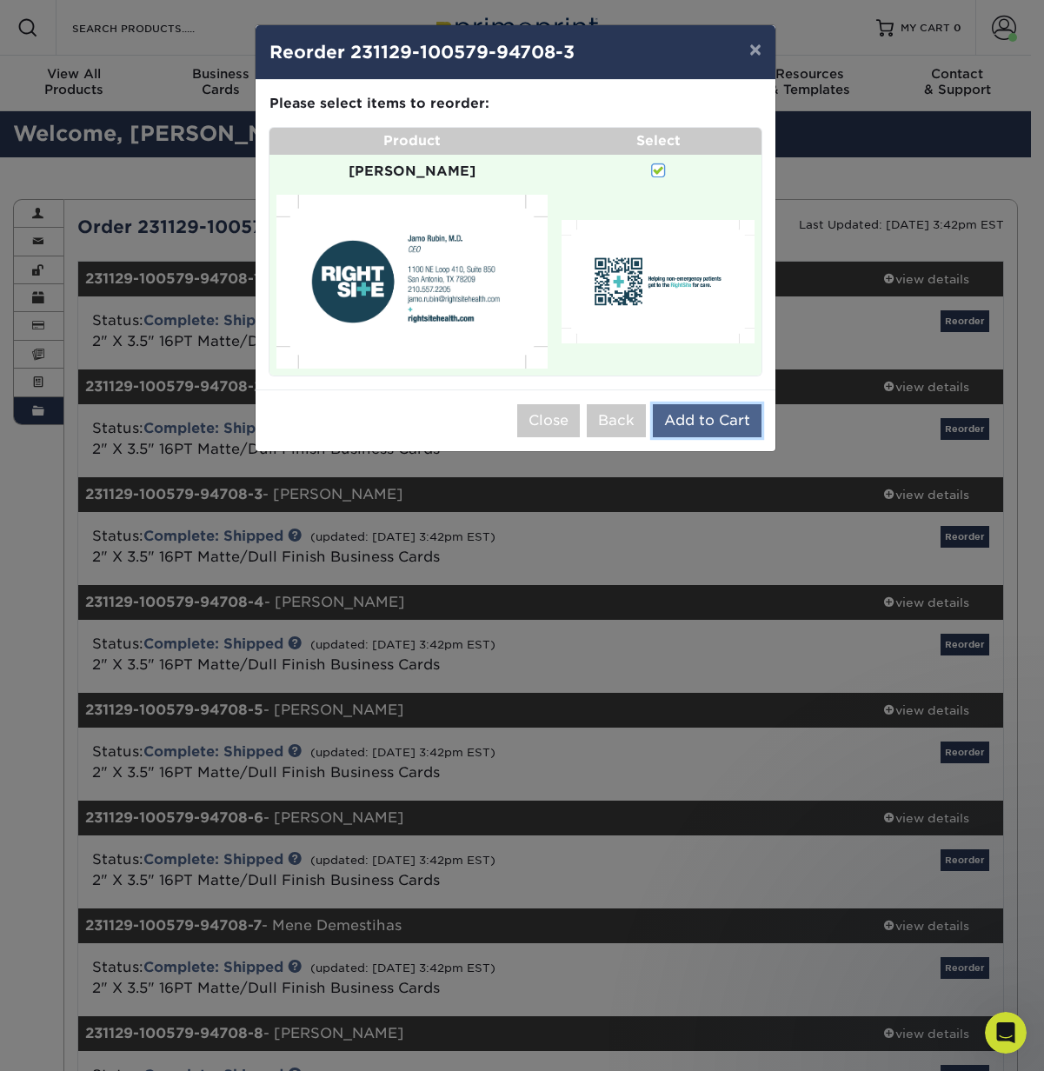
click at [699, 404] on button "Add to Cart" at bounding box center [707, 420] width 109 height 33
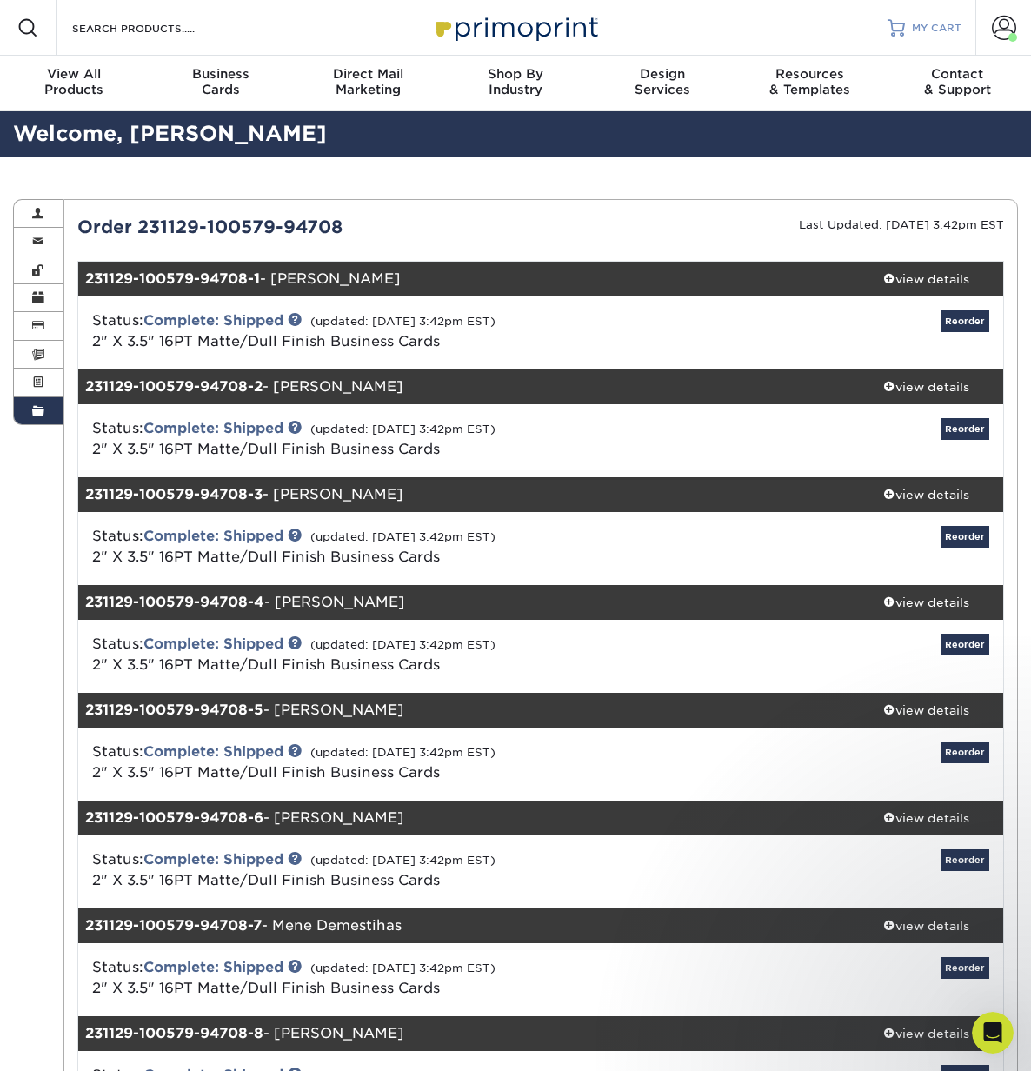
click at [928, 28] on span "MY CART" at bounding box center [937, 28] width 50 height 15
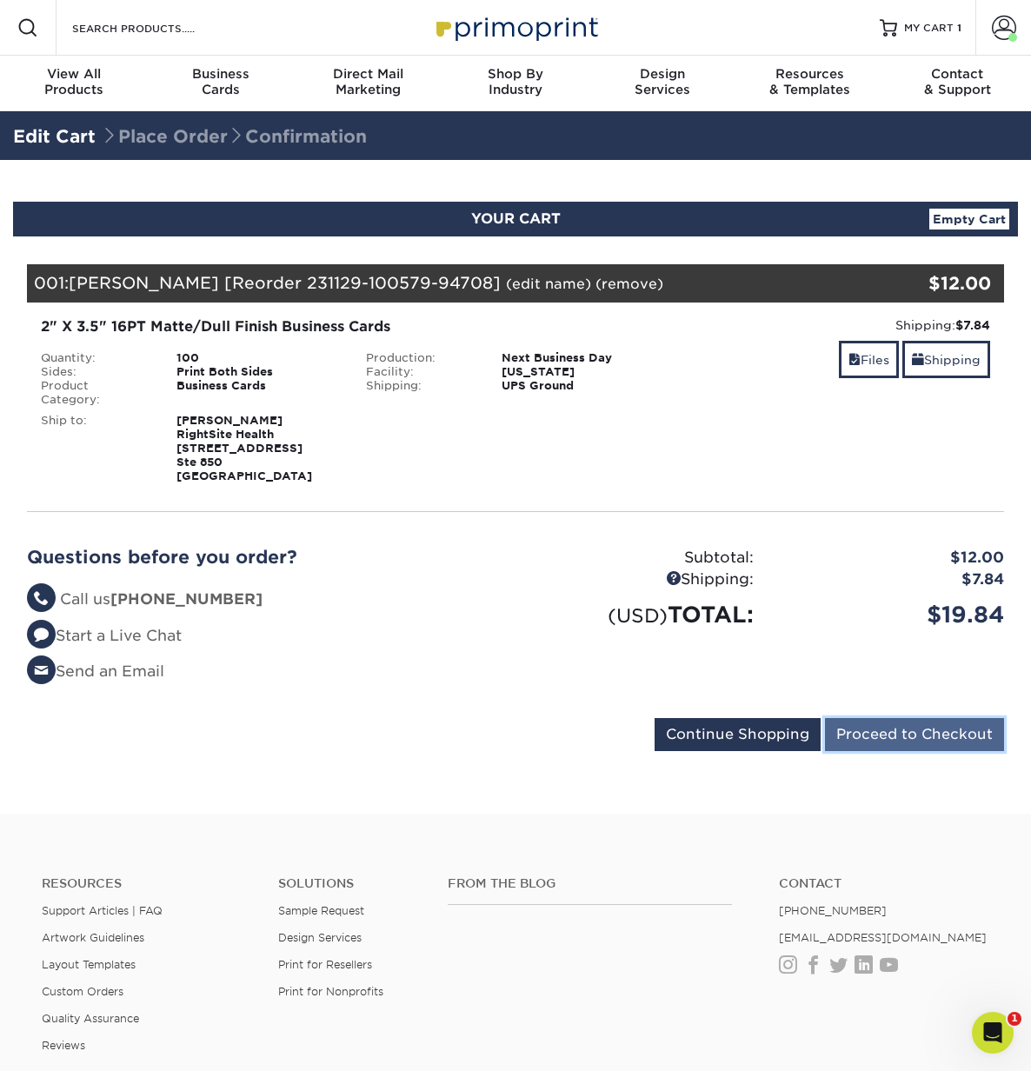
click at [915, 718] on input "Proceed to Checkout" at bounding box center [914, 734] width 179 height 33
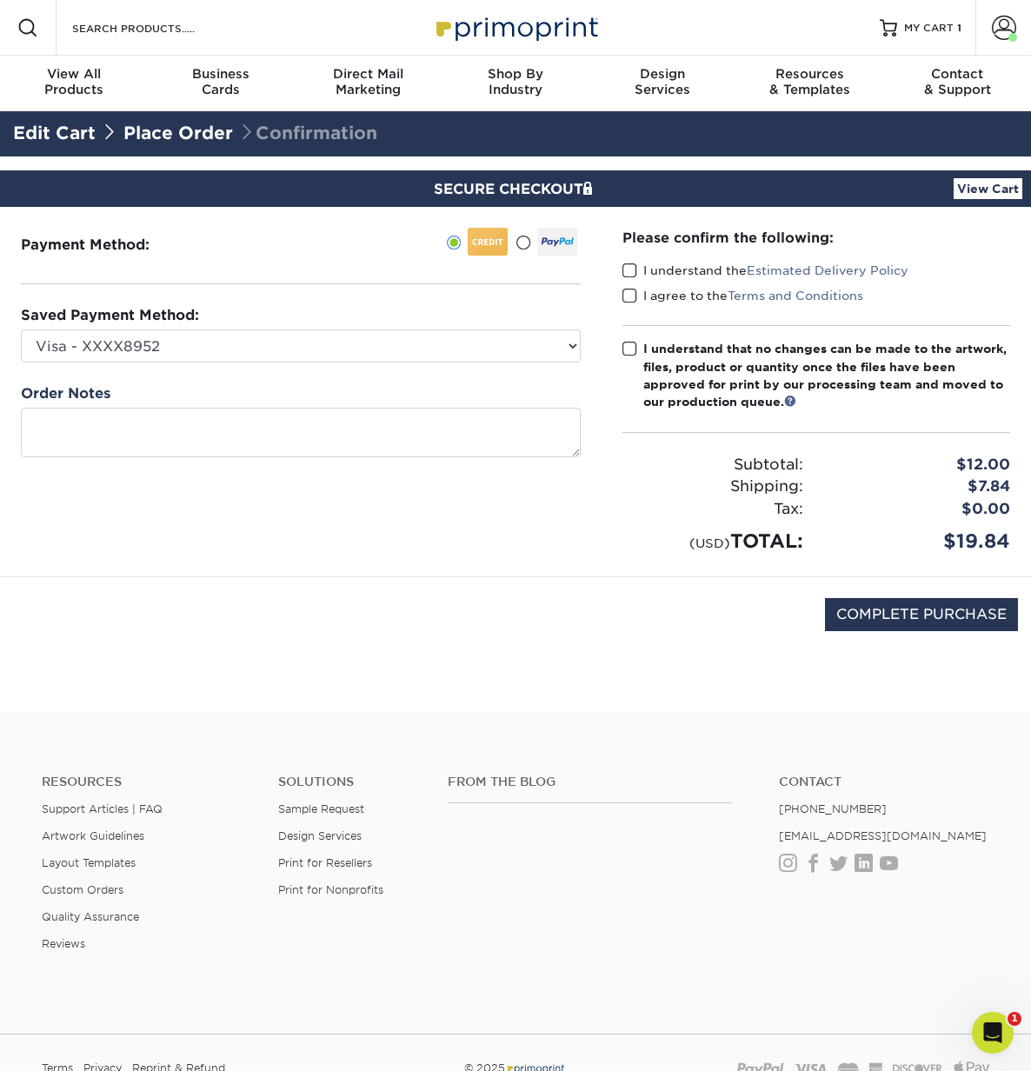
click at [629, 264] on span at bounding box center [630, 271] width 15 height 17
click at [0, 0] on input "I understand the Estimated Delivery Policy" at bounding box center [0, 0] width 0 height 0
click at [630, 299] on span at bounding box center [630, 296] width 15 height 17
click at [0, 0] on input "I agree to the Terms and Conditions" at bounding box center [0, 0] width 0 height 0
click at [629, 351] on span at bounding box center [630, 349] width 15 height 17
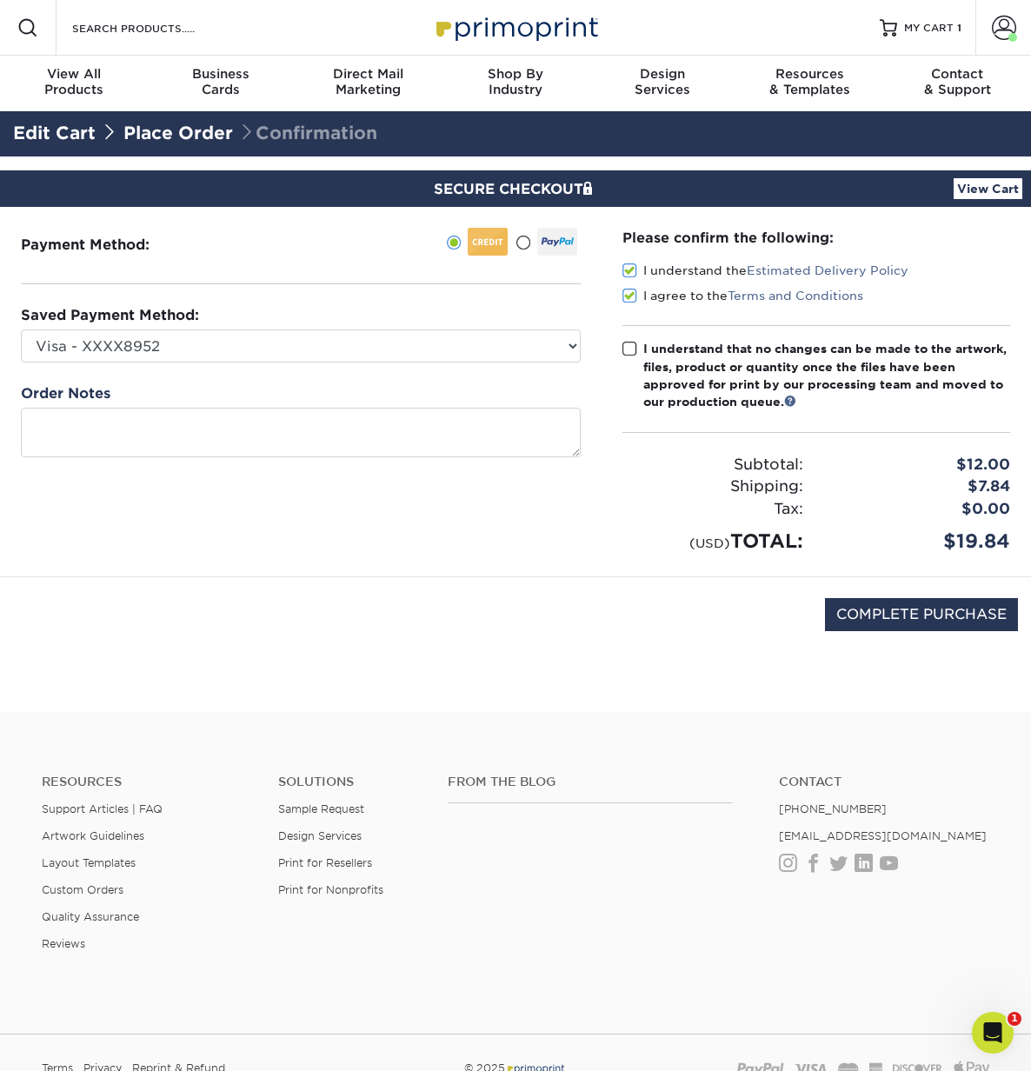
click at [0, 0] on input "I understand that no changes can be made to the artwork, files, product or quan…" at bounding box center [0, 0] width 0 height 0
click at [920, 612] on input "COMPLETE PURCHASE" at bounding box center [921, 614] width 193 height 33
type input "PROCESSING, PLEASE WAIT..."
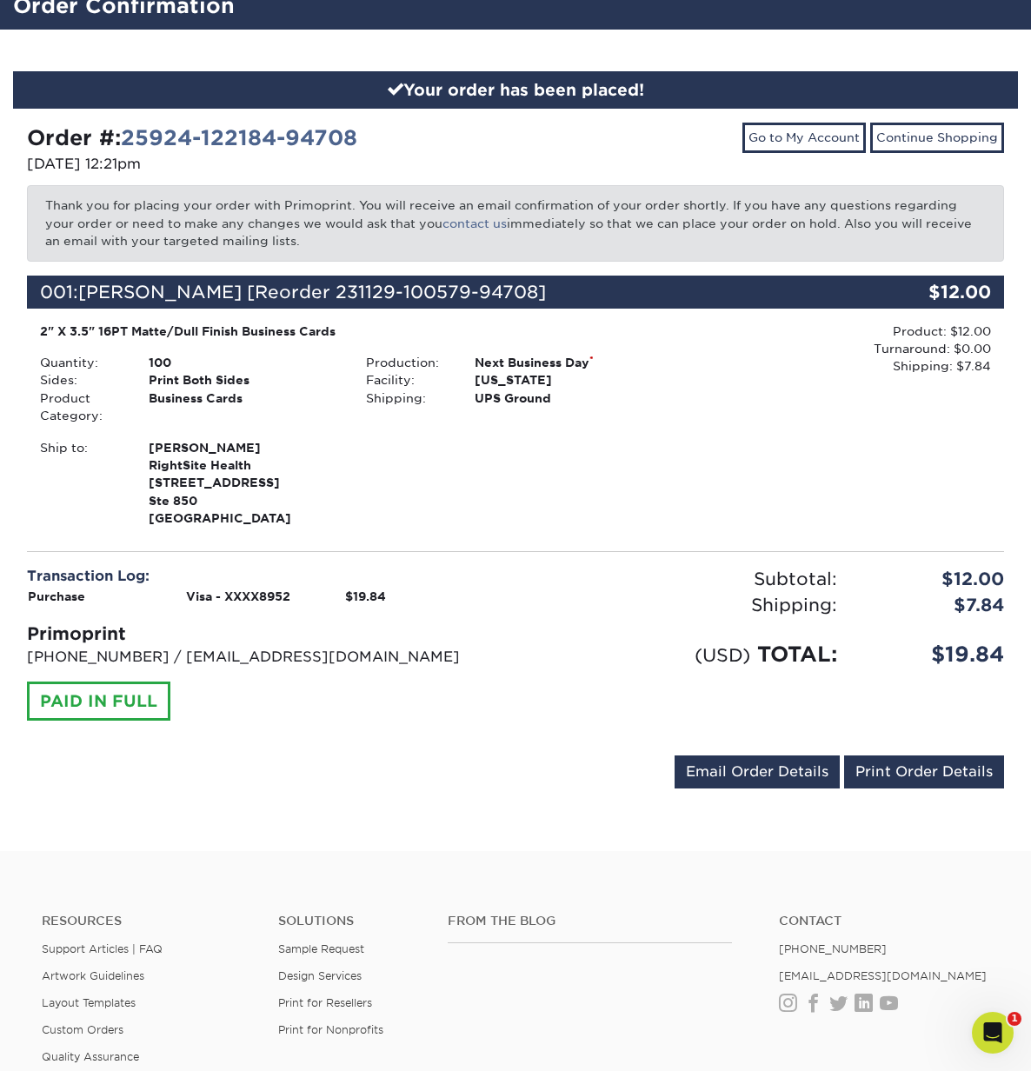
scroll to position [182, 0]
